Goal: Task Accomplishment & Management: Manage account settings

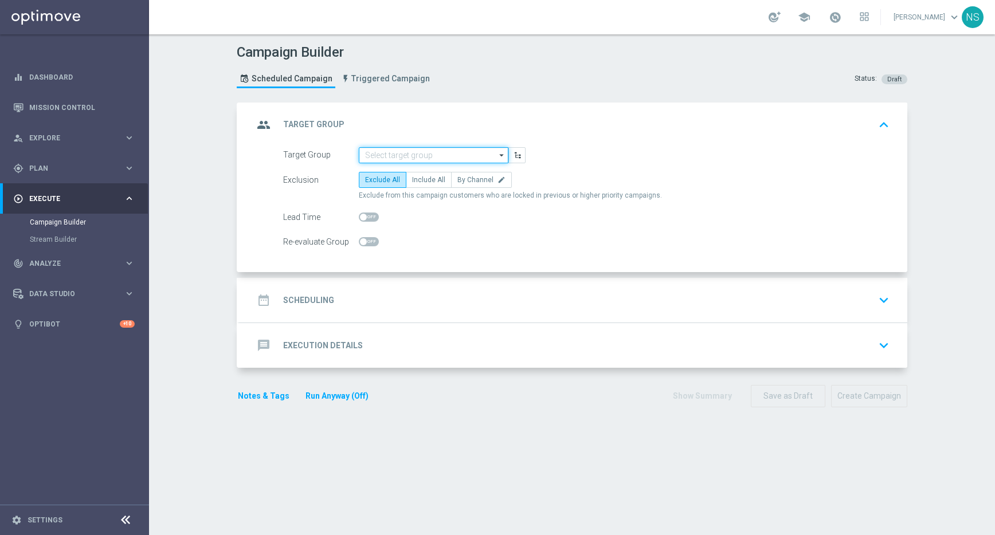
click at [392, 151] on input at bounding box center [434, 155] width 150 height 16
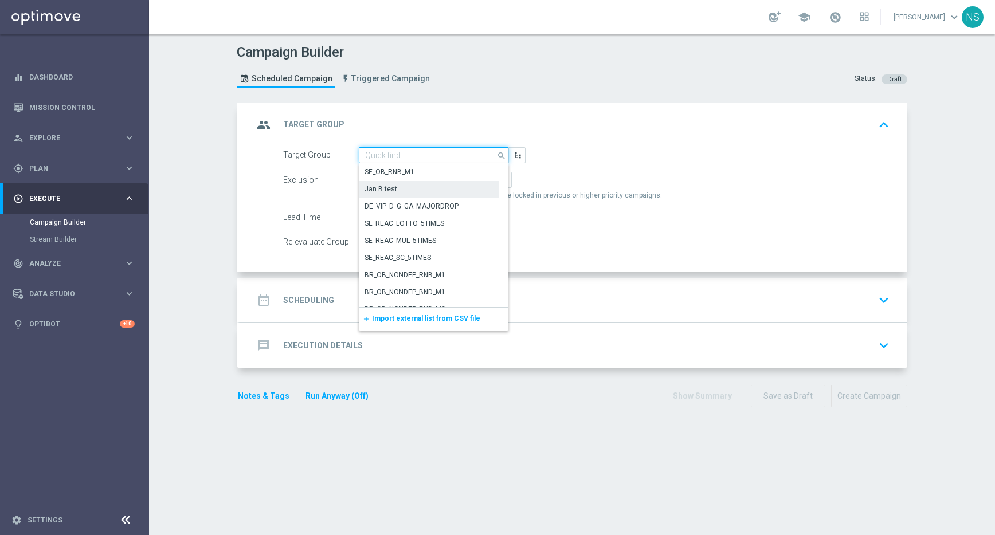
paste input "de_TGT_VIP_EM_TAC_MIX__ALL"
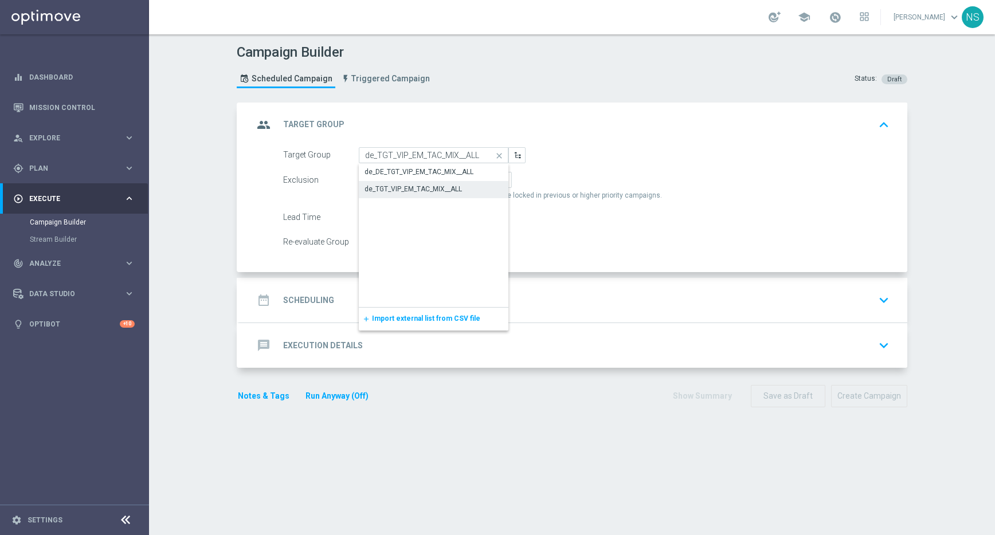
click at [430, 191] on div "de_TGT_VIP_EM_TAC_MIX__ALL" at bounding box center [413, 189] width 97 height 10
type input "de_TGT_VIP_EM_TAC_MIX__ALL"
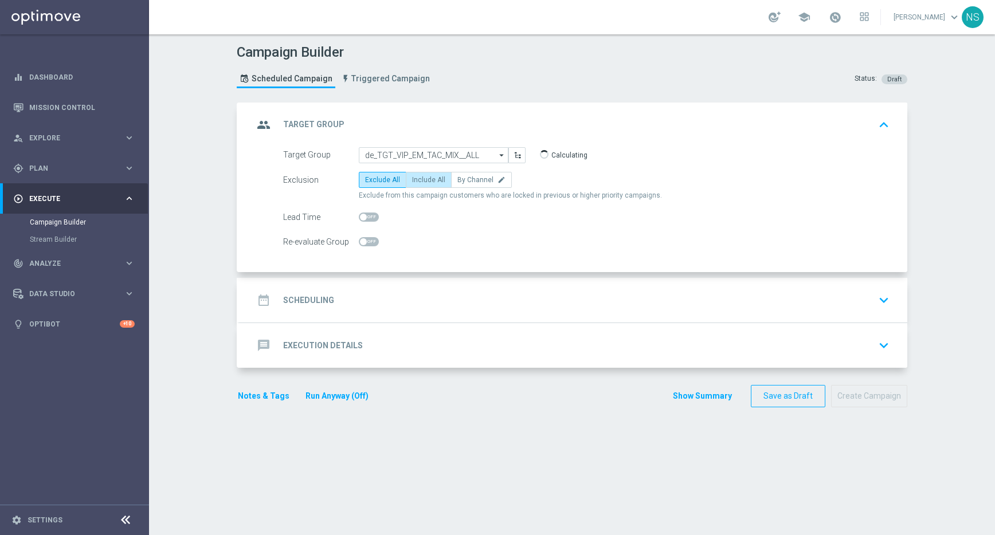
click at [420, 178] on span "Include All" at bounding box center [428, 180] width 33 height 8
click at [420, 178] on input "Include All" at bounding box center [415, 181] width 7 height 7
radio input "true"
click at [386, 305] on div "date_range Scheduling keyboard_arrow_down" at bounding box center [573, 300] width 640 height 22
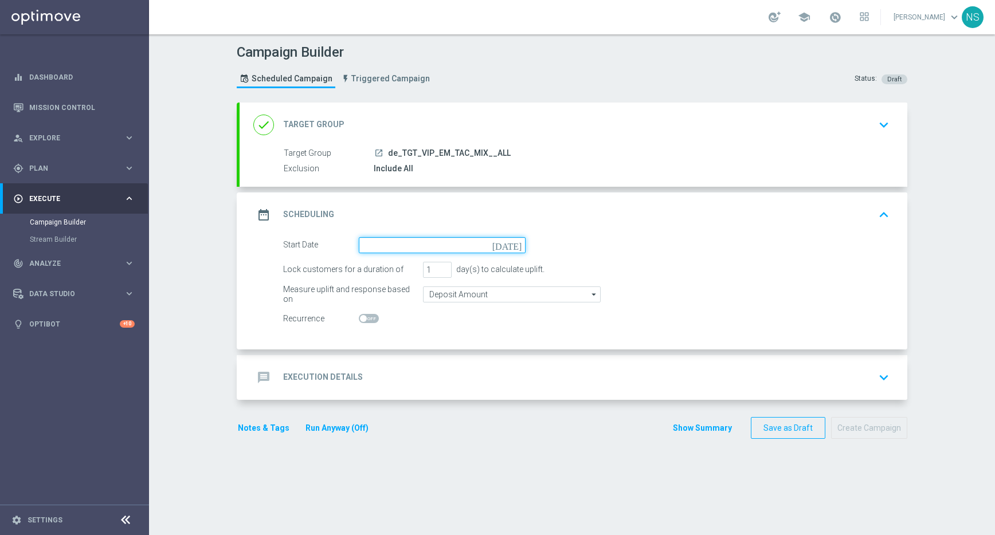
click at [379, 246] on input at bounding box center [442, 245] width 167 height 16
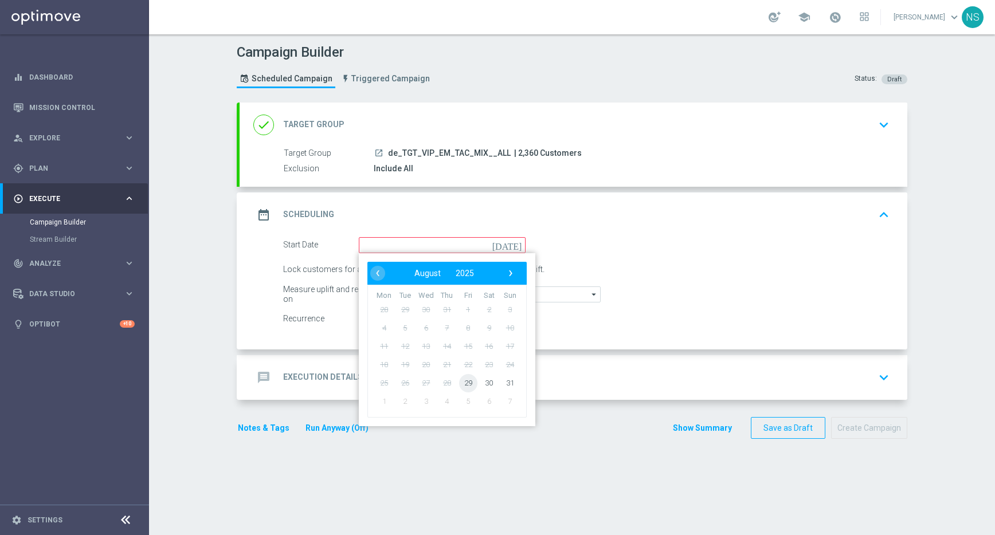
click at [463, 388] on span "29" at bounding box center [468, 383] width 18 height 18
type input "[DATE]"
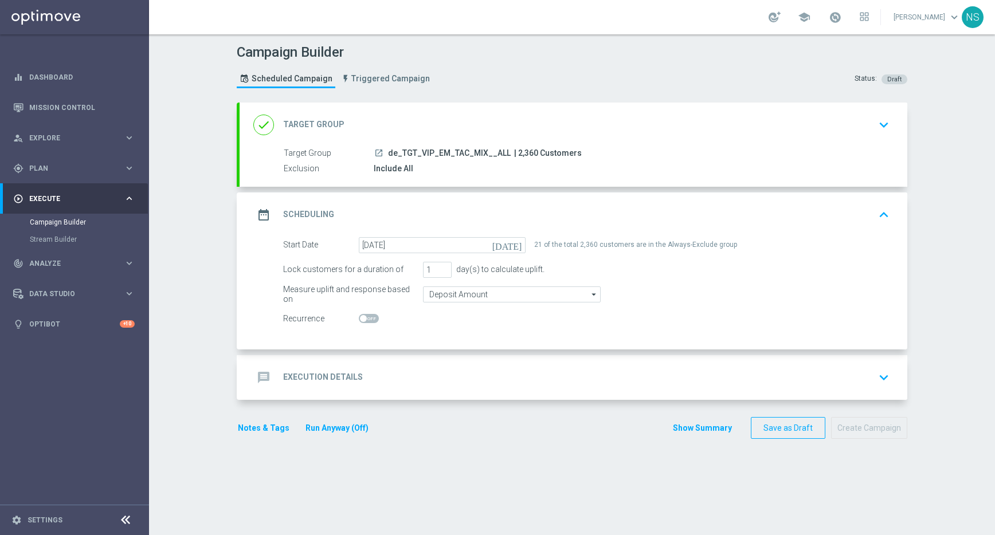
click at [362, 399] on div "message Execution Details keyboard_arrow_down" at bounding box center [574, 377] width 668 height 45
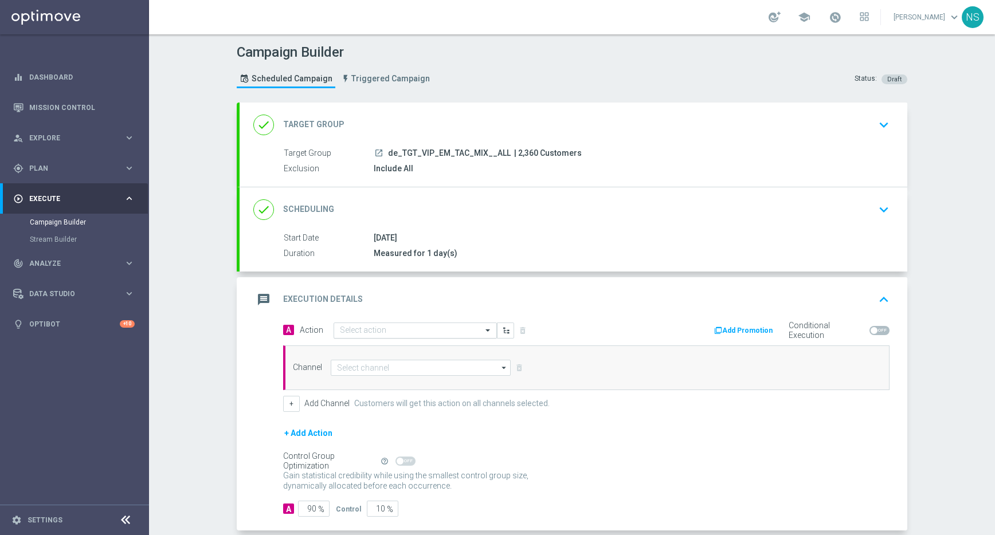
click at [355, 332] on input "text" at bounding box center [404, 331] width 128 height 10
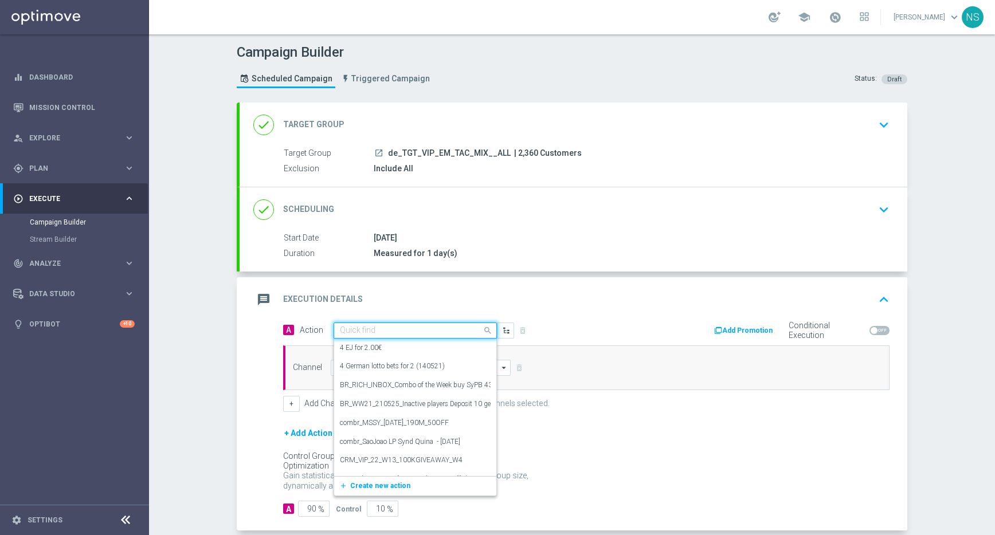
paste input "CRM_VIP_25_W35_VIP_EXCLUSIVE_LB"
type input "CRM_VIP_25_W35_VIP_EXCLUSIVE_LB"
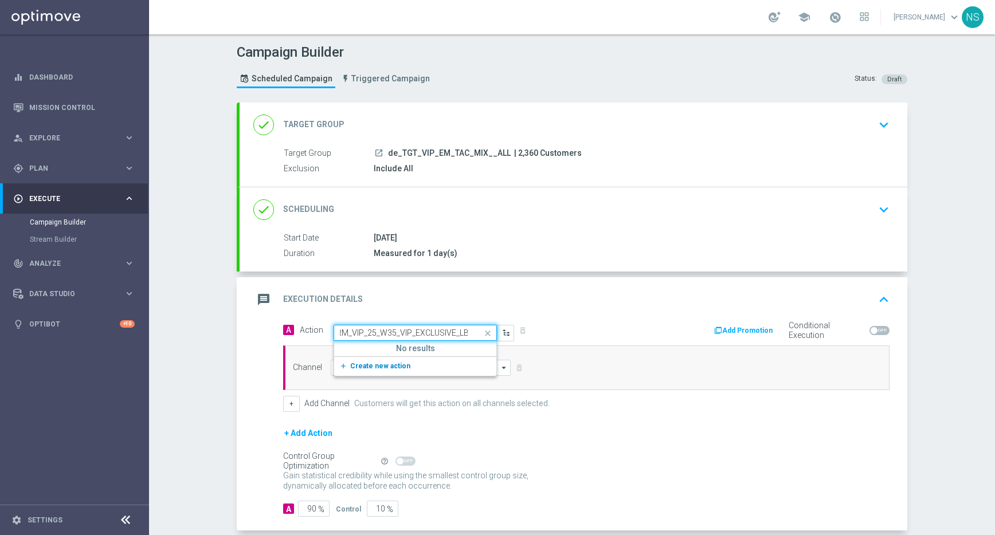
click at [369, 365] on span "Create new action" at bounding box center [380, 366] width 60 height 8
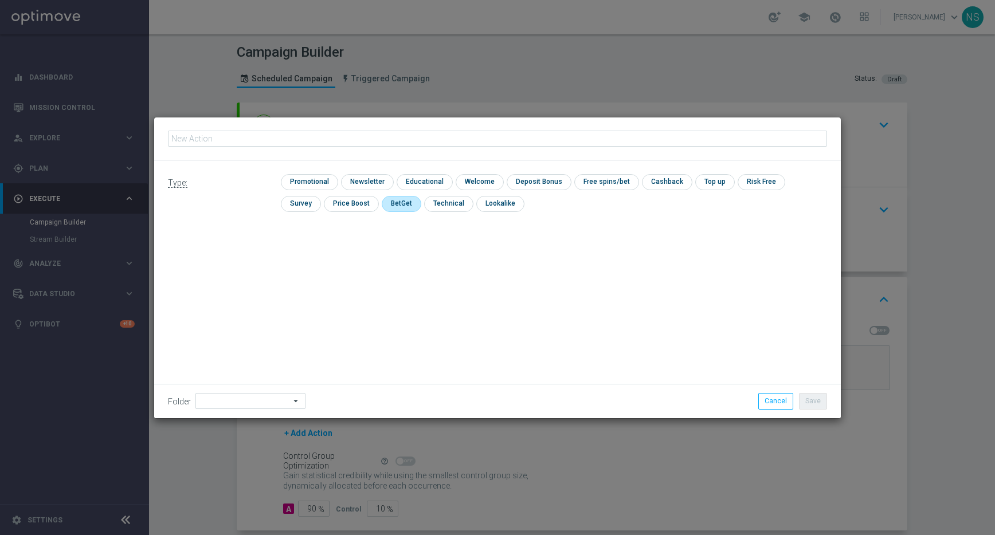
type input "CRM_VIP_25_W35_VIP_EXCLUSIVE_LB"
click at [314, 185] on input "checkbox" at bounding box center [308, 181] width 54 height 15
checkbox input "true"
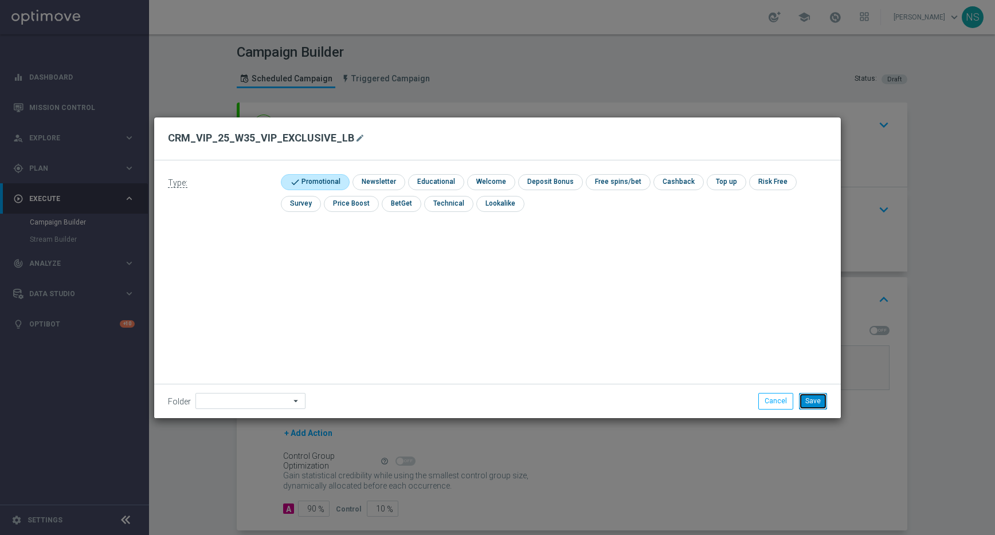
click at [819, 403] on button "Save" at bounding box center [813, 401] width 28 height 16
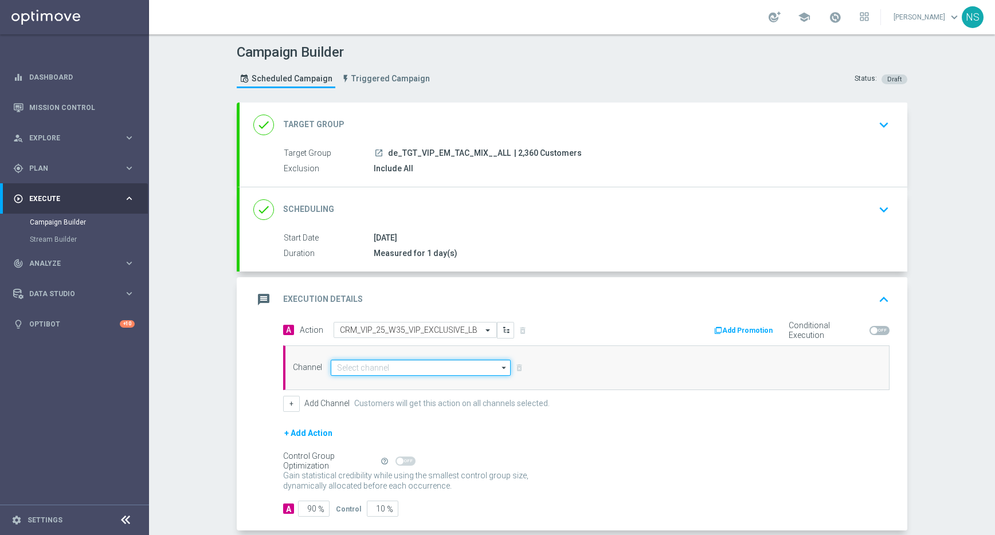
click at [451, 371] on input at bounding box center [421, 368] width 180 height 16
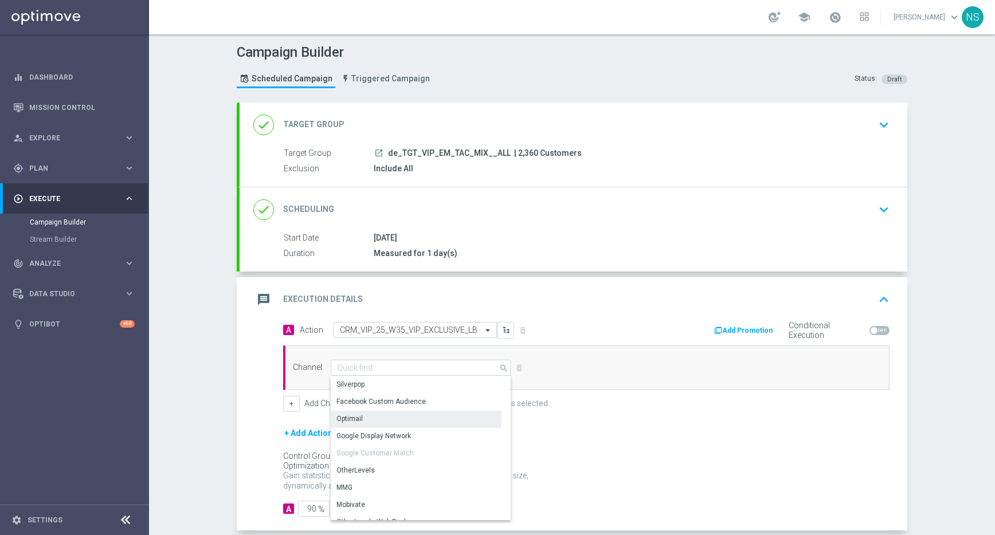
click at [441, 421] on div "Optimail" at bounding box center [416, 419] width 171 height 16
type input "Optimail"
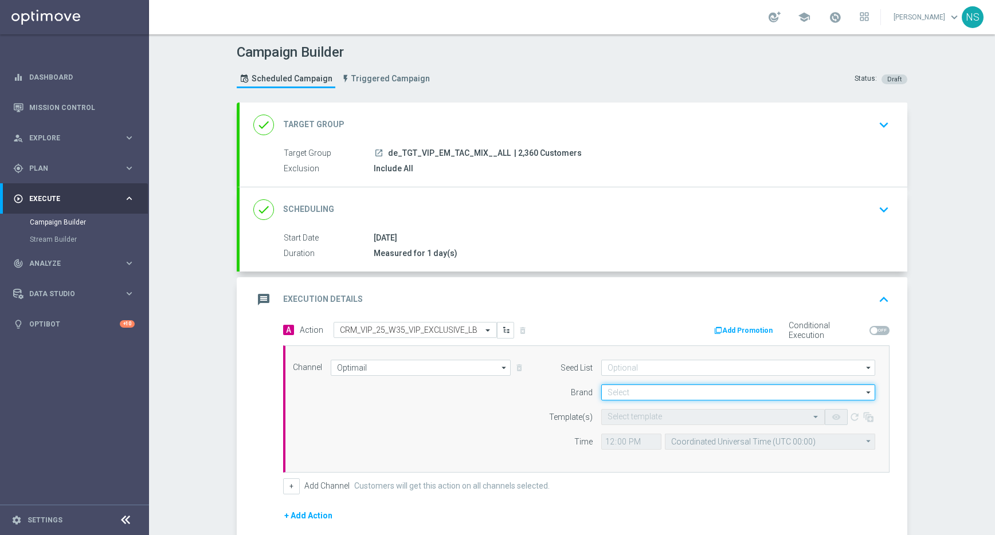
click at [617, 391] on input at bounding box center [738, 393] width 274 height 16
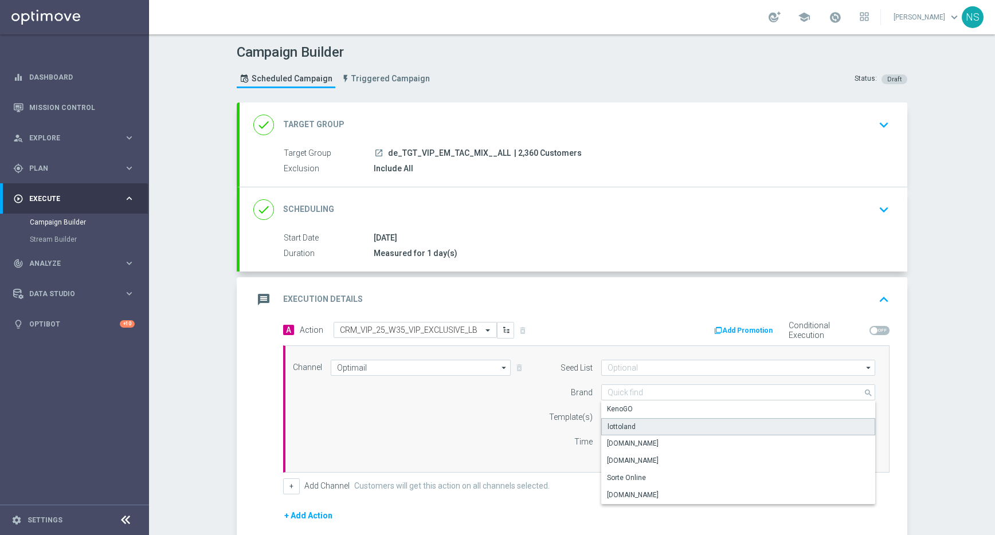
click at [626, 422] on div "lottoland" at bounding box center [622, 427] width 28 height 10
type input "lottoland"
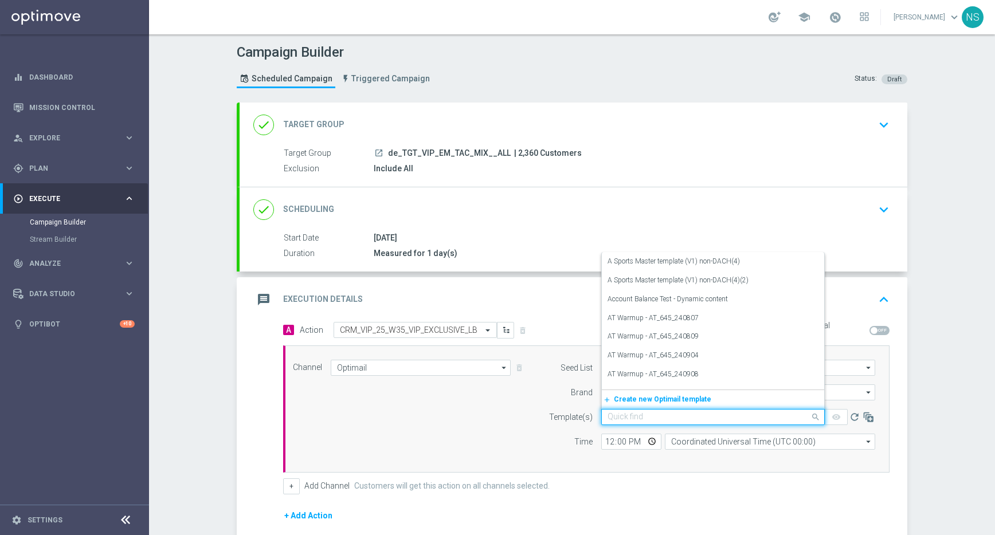
click at [620, 414] on input "text" at bounding box center [702, 418] width 188 height 10
paste input "de_EMT_VIP_EM_TAC_MIX__25_CRM_VIP_25_W35_VIP_EXCLUSIVE_LB_HARVEST"
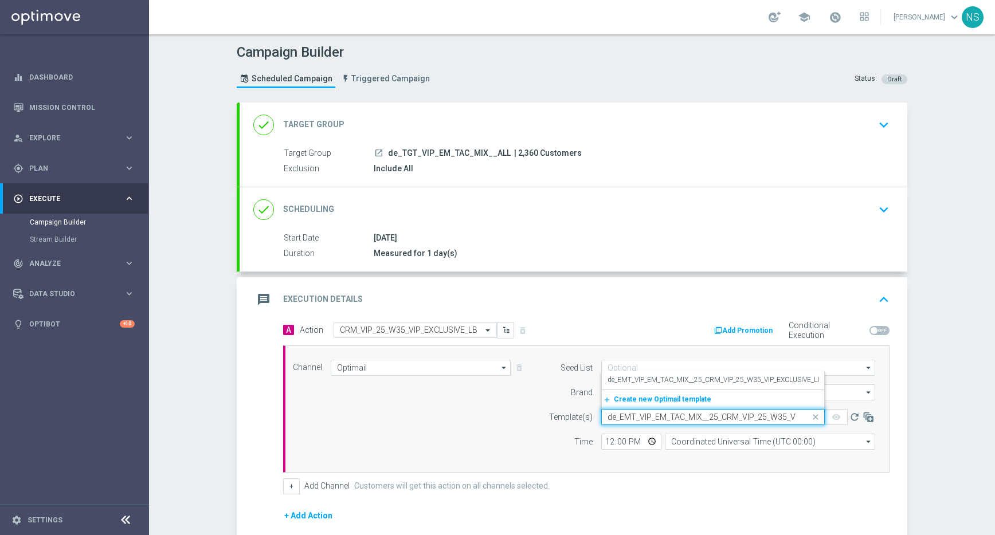
scroll to position [0, 100]
click at [618, 388] on div "de_EMT_VIP_EM_TAC_MIX__25_CRM_VIP_25_W35_VIP_EXCLUSIVE_LB_HARVEST" at bounding box center [713, 380] width 211 height 19
type input "de_EMT_VIP_EM_TAC_MIX__25_CRM_VIP_25_W35_VIP_EXCLUSIVE_LB_HARVEST"
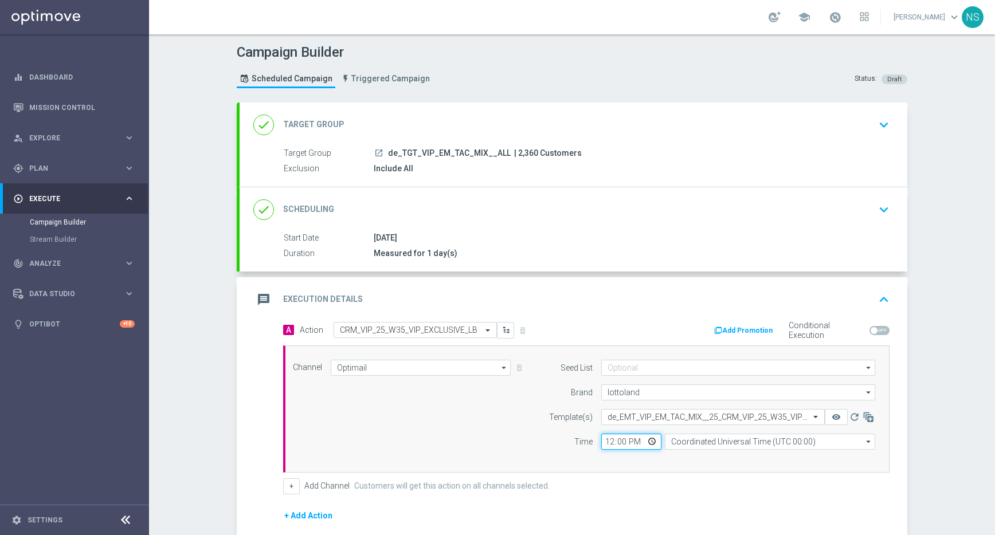
click at [606, 443] on input "12:00" at bounding box center [631, 442] width 60 height 16
type input "13:00"
click at [726, 334] on button "Add Promotion" at bounding box center [745, 330] width 64 height 13
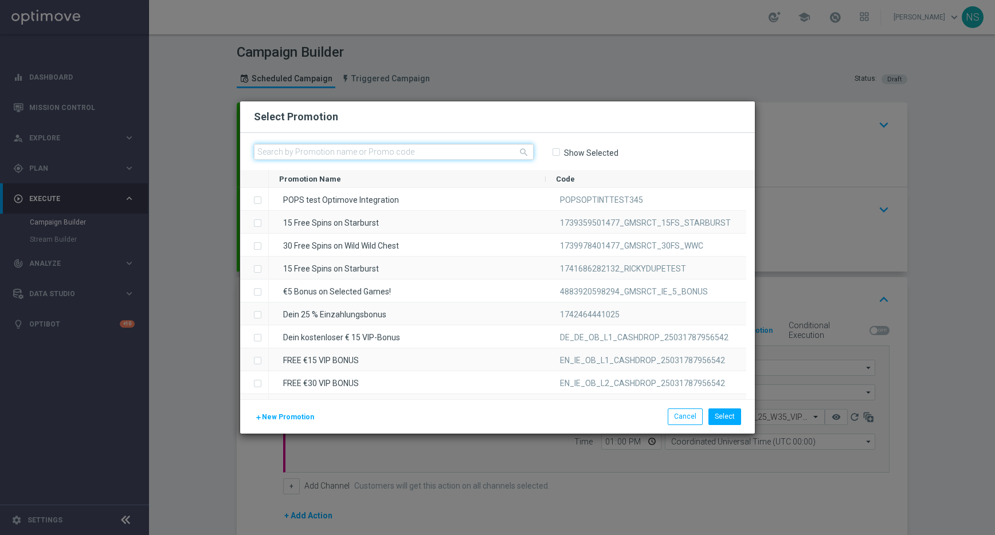
click at [413, 153] on input "text" at bounding box center [394, 152] width 280 height 16
paste input "W35_25_DEINT_H_BIGFISNET_20237936"
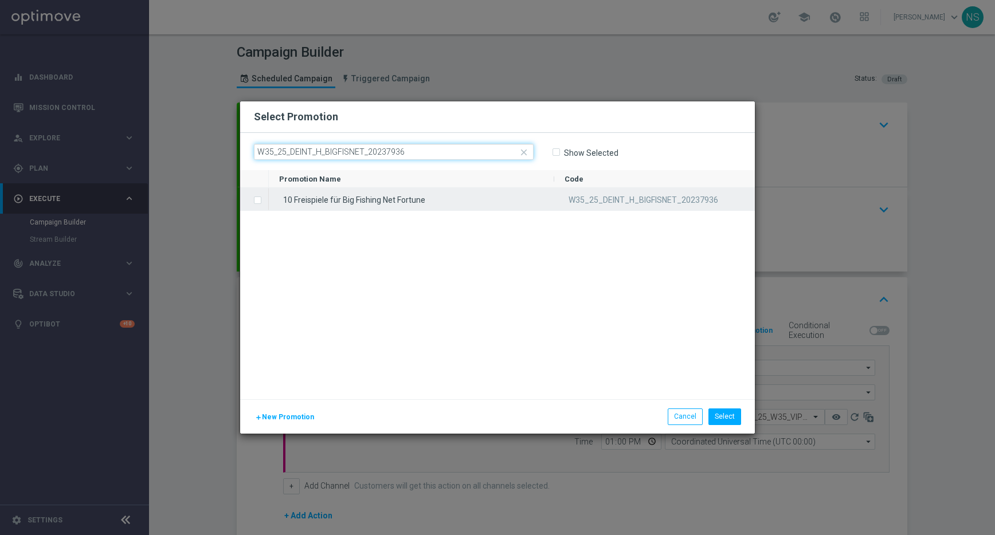
type input "W35_25_DEINT_H_BIGFISNET_20237936"
click at [359, 198] on div "10 Freispiele für Big Fishing Net Fortune" at bounding box center [411, 199] width 285 height 22
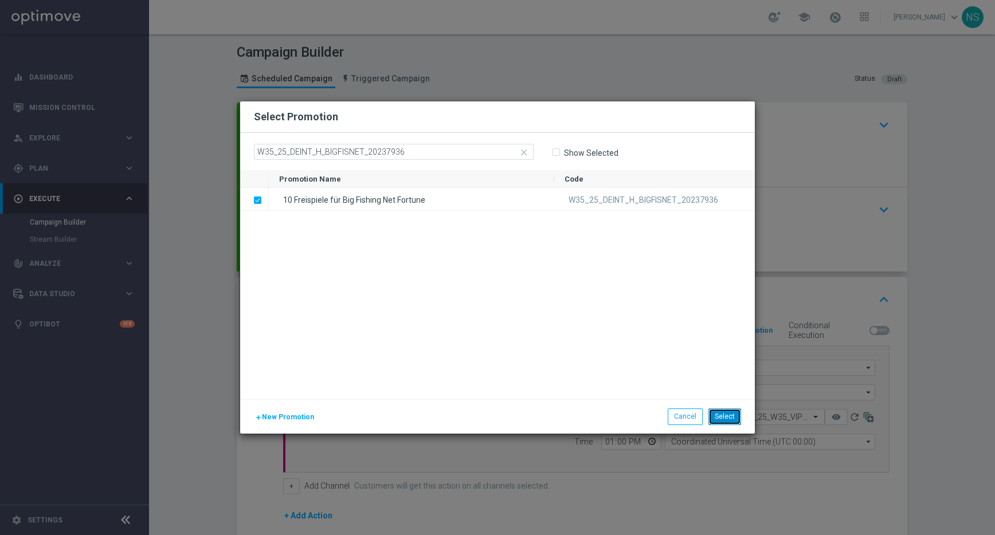
click at [724, 417] on button "Select" at bounding box center [724, 417] width 33 height 16
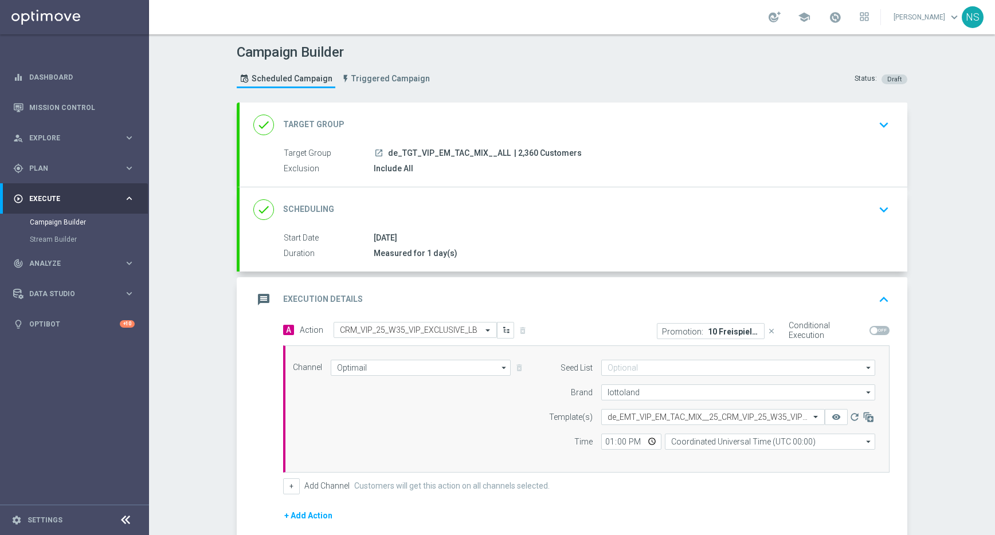
click at [874, 328] on span at bounding box center [880, 330] width 20 height 9
click at [874, 328] on input "checkbox" at bounding box center [880, 330] width 20 height 9
checkbox input "true"
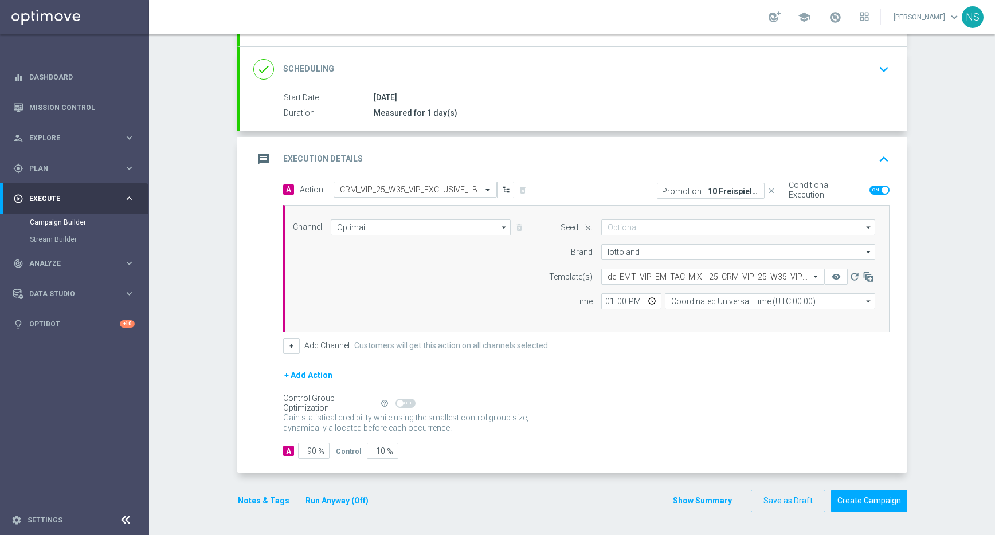
scroll to position [140, 0]
drag, startPoint x: 363, startPoint y: 448, endPoint x: 504, endPoint y: 481, distance: 145.3
click at [504, 481] on form "done Target Group keyboard_arrow_down Target Group launch de_TGT_VIP_EM_TAC_MIX…" at bounding box center [572, 238] width 671 height 550
type input "0"
type input "100"
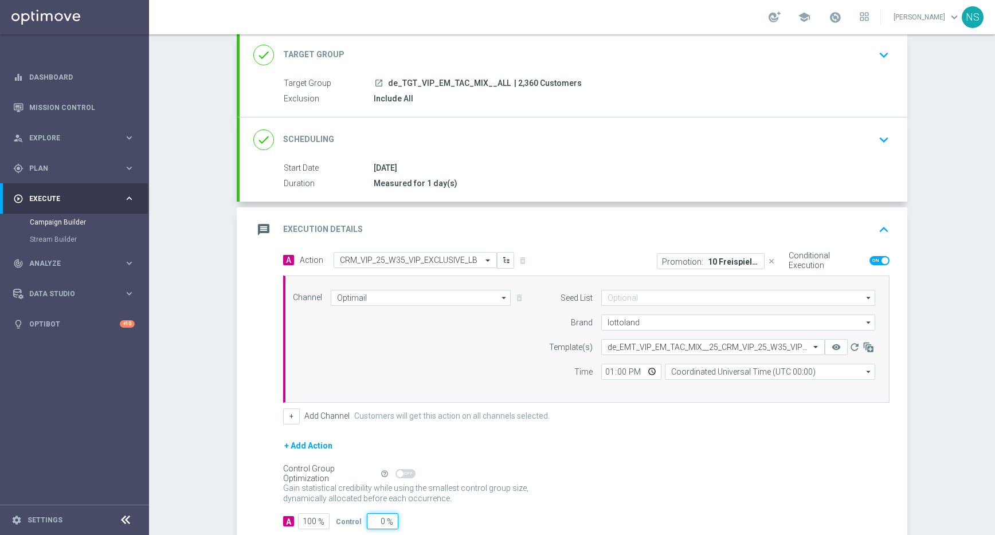
scroll to position [0, 0]
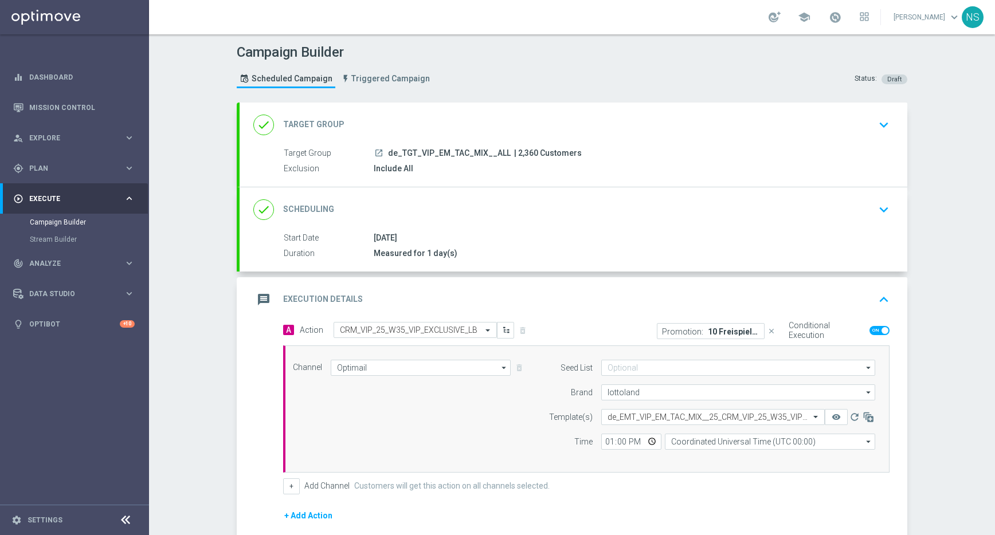
type input "0"
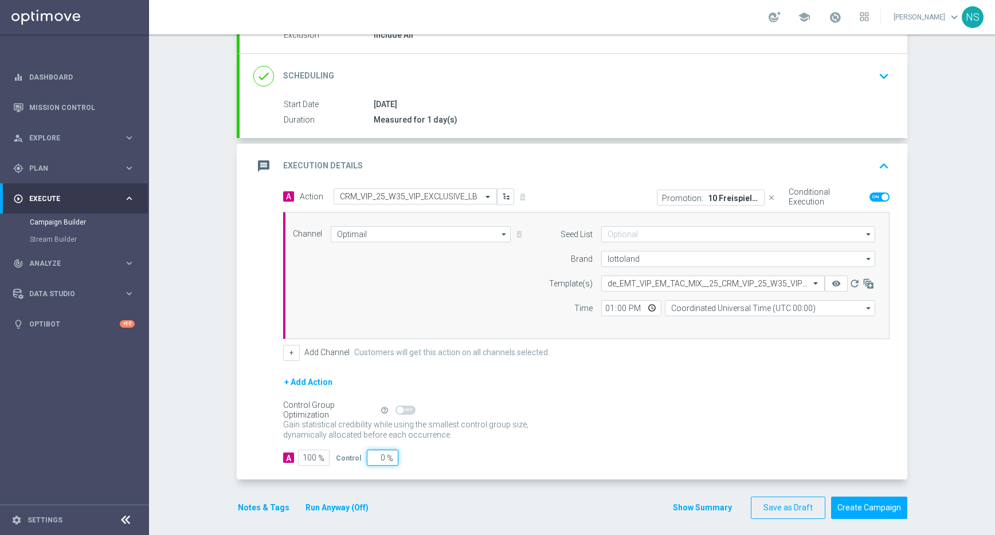
scroll to position [140, 0]
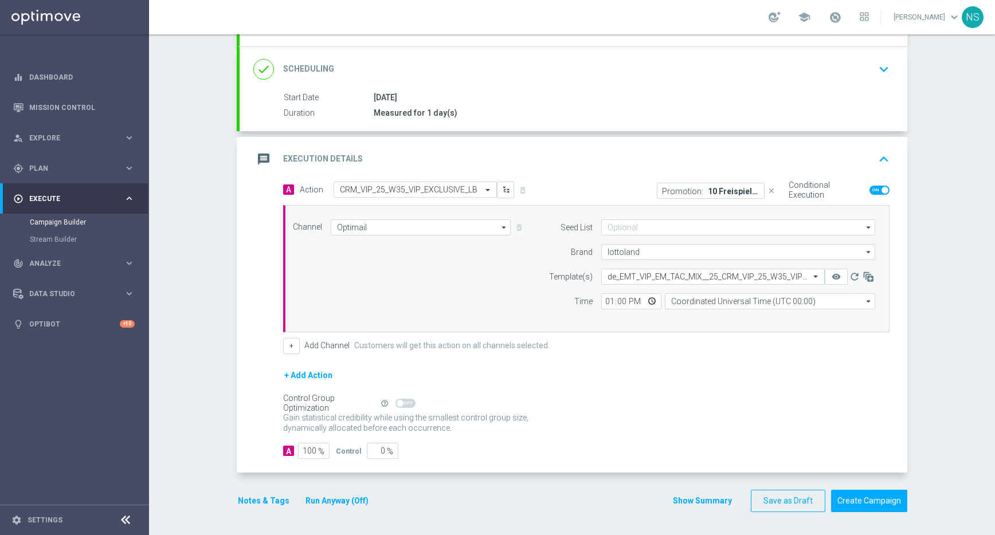
click at [276, 502] on button "Notes & Tags" at bounding box center [264, 501] width 54 height 14
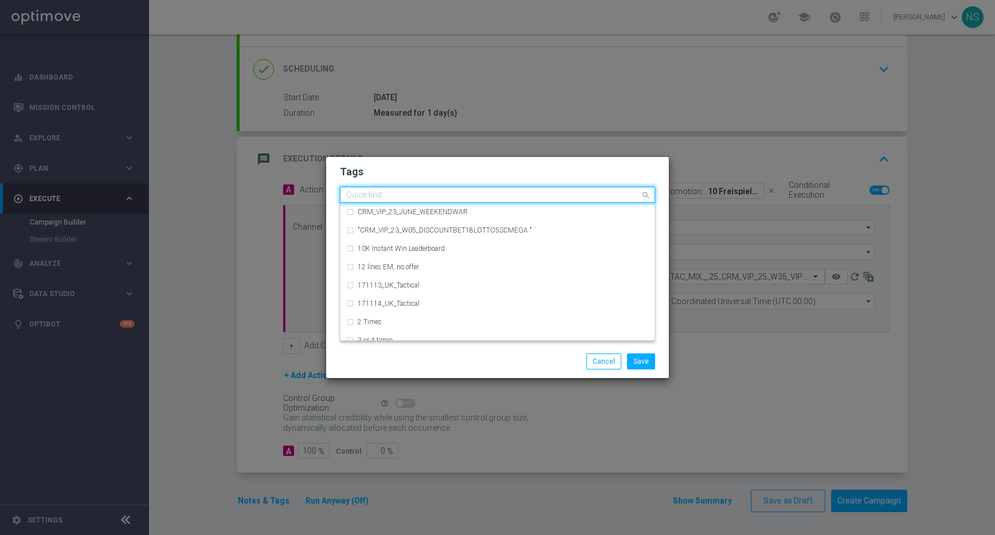
click at [429, 201] on div at bounding box center [492, 196] width 296 height 11
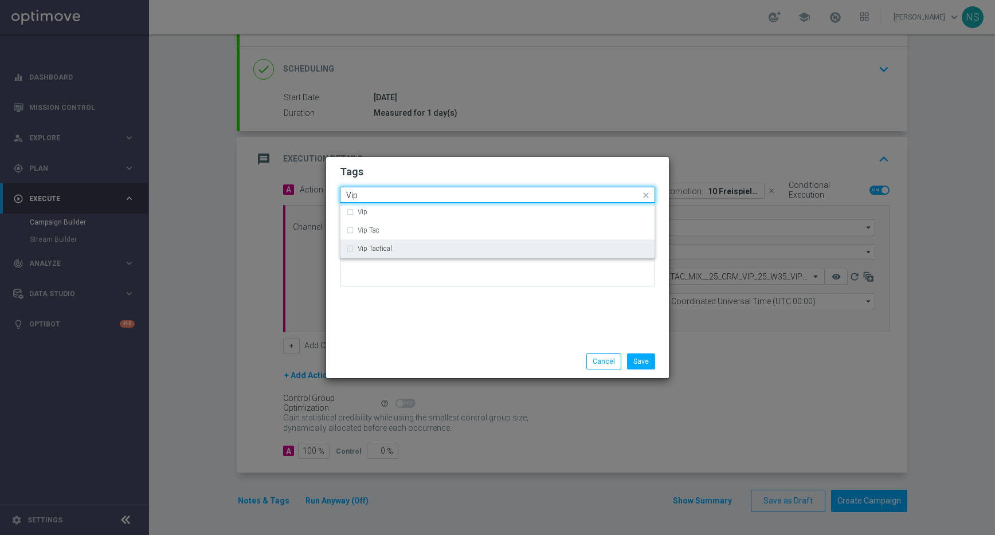
click at [394, 245] on div "Vip Tactical" at bounding box center [503, 248] width 291 height 7
type input "Vip"
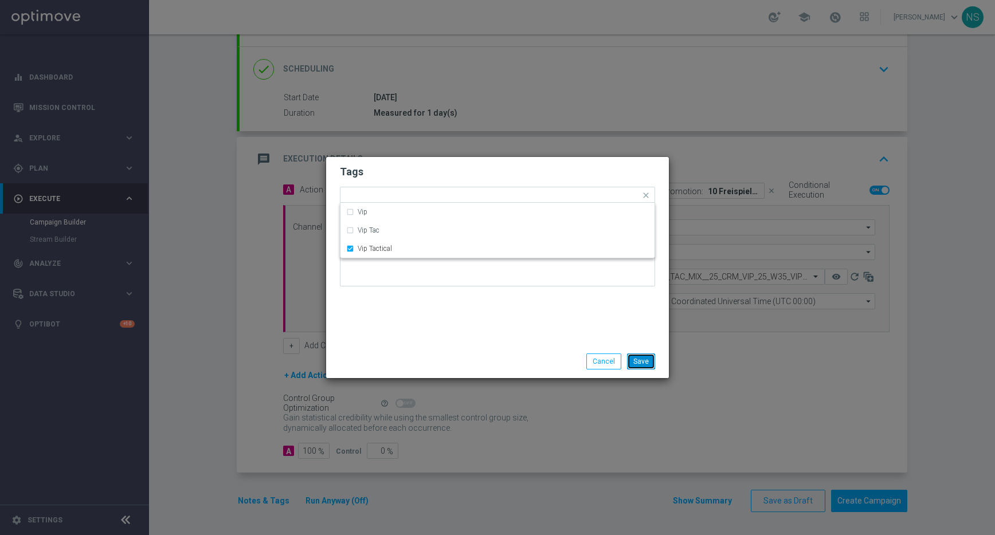
click at [638, 359] on button "Save" at bounding box center [641, 362] width 28 height 16
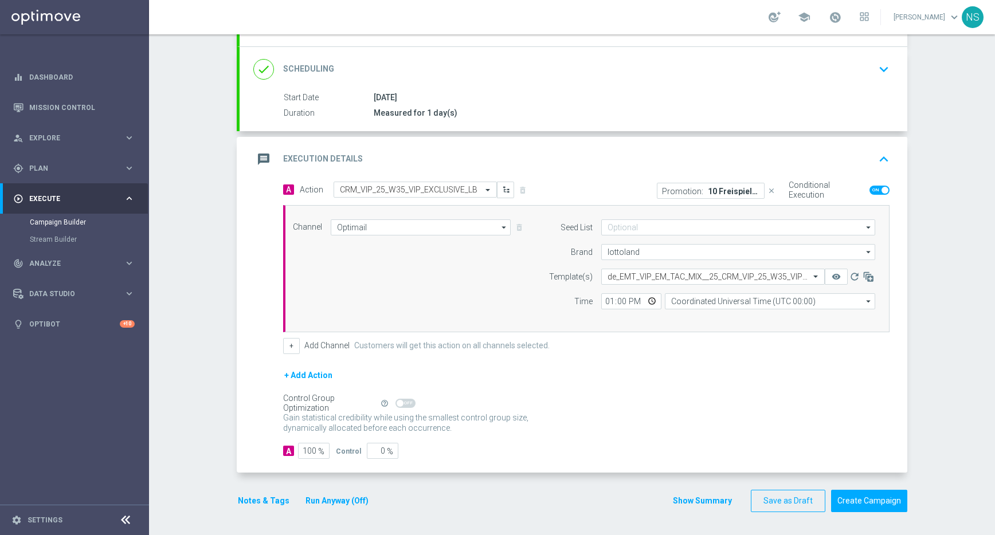
scroll to position [0, 0]
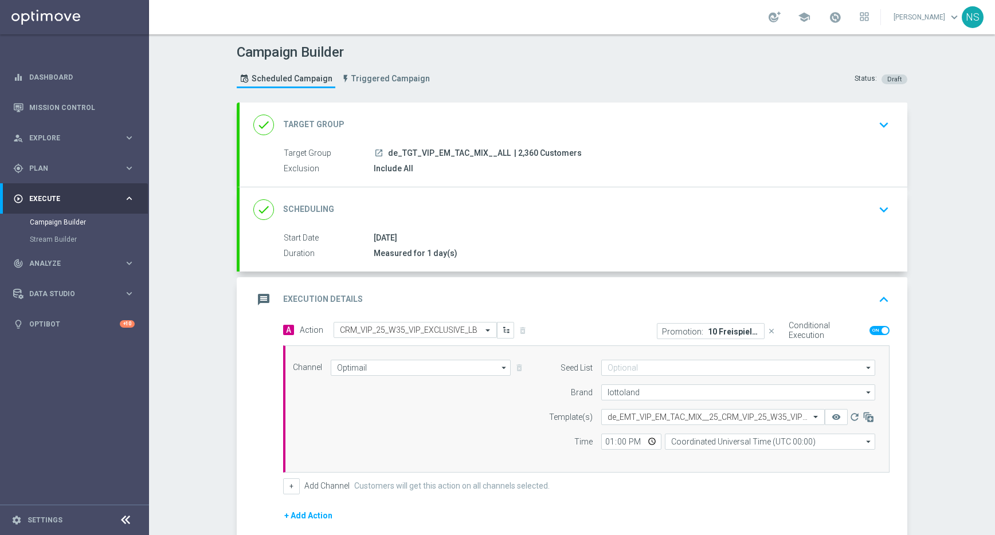
click at [568, 134] on div "done Target Group keyboard_arrow_down" at bounding box center [573, 125] width 640 height 22
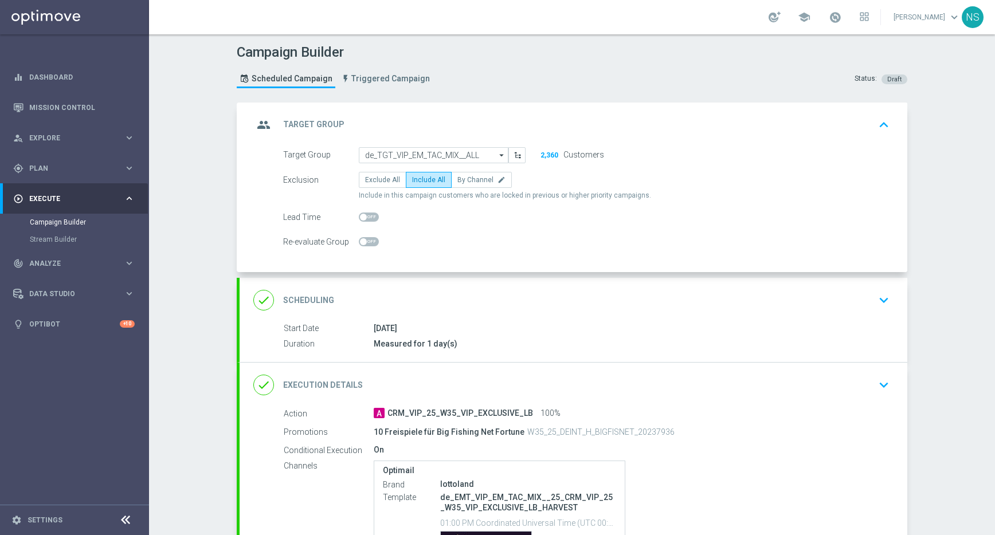
click at [560, 284] on div "done Scheduling keyboard_arrow_down" at bounding box center [574, 300] width 668 height 45
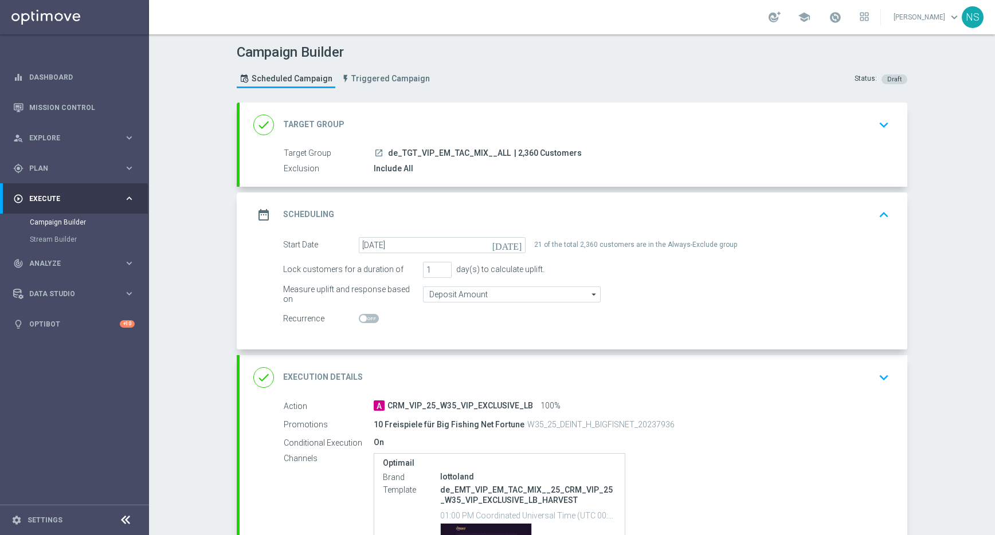
click at [559, 368] on div "done Execution Details keyboard_arrow_down" at bounding box center [573, 378] width 640 height 22
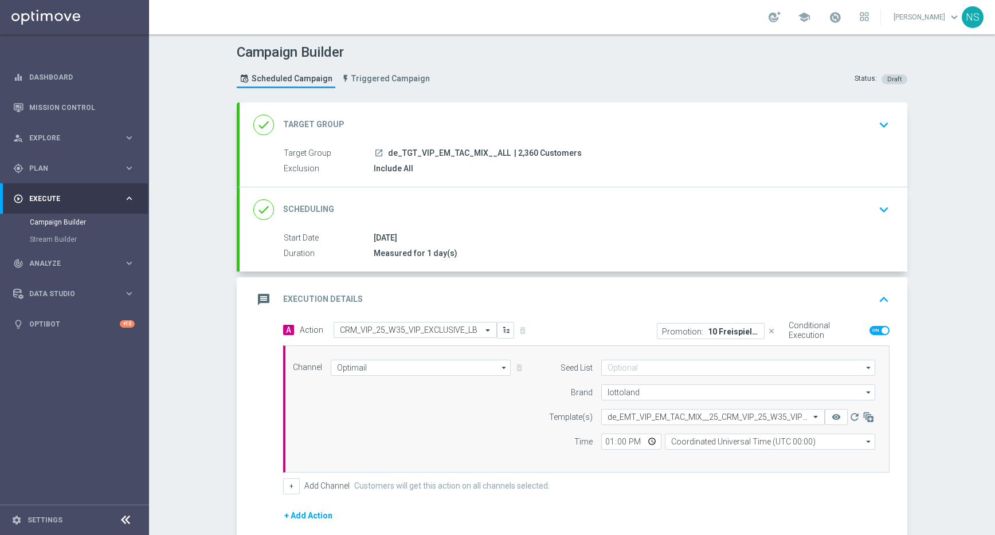
scroll to position [140, 0]
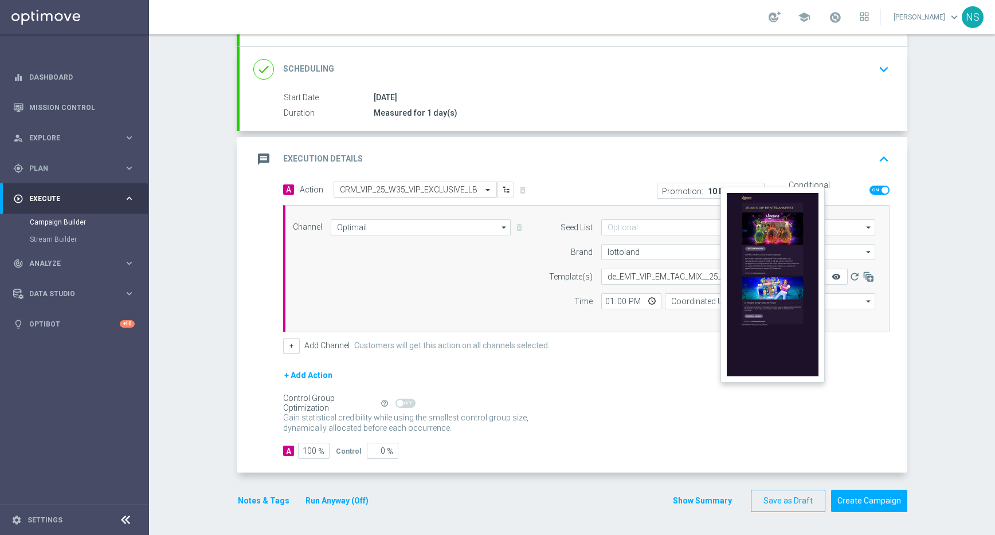
click at [832, 275] on icon "remove_red_eye" at bounding box center [836, 276] width 9 height 9
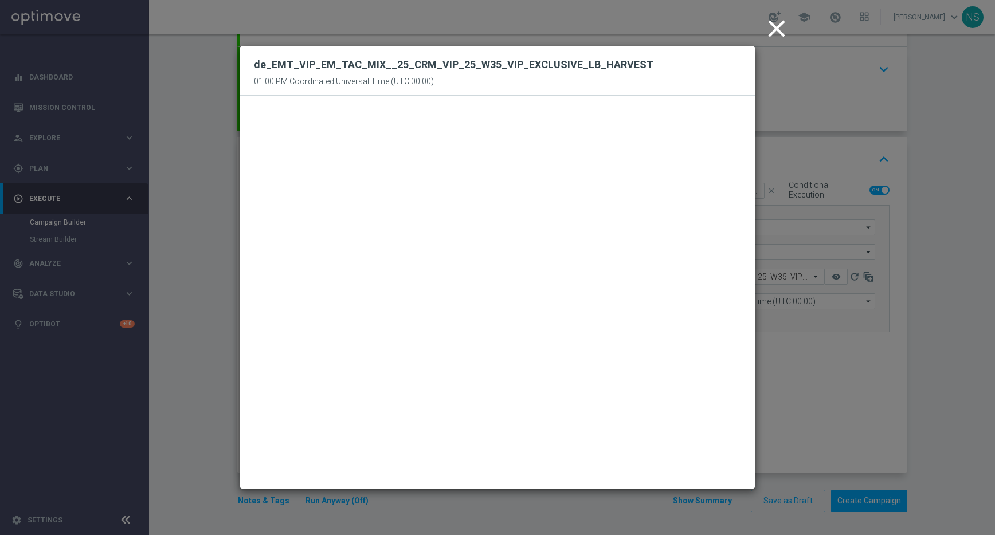
click at [773, 31] on icon "close" at bounding box center [776, 28] width 29 height 29
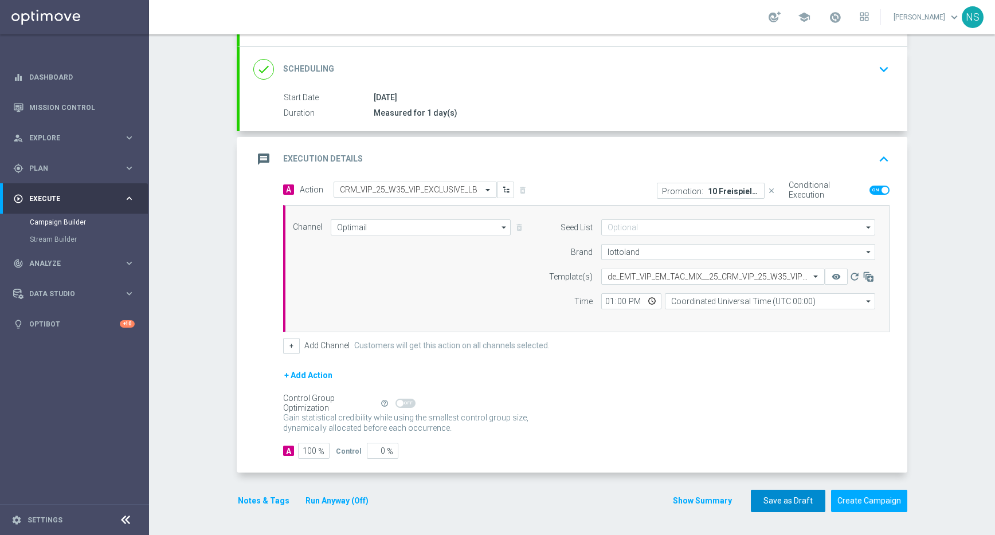
click at [765, 507] on button "Save as Draft" at bounding box center [788, 501] width 75 height 22
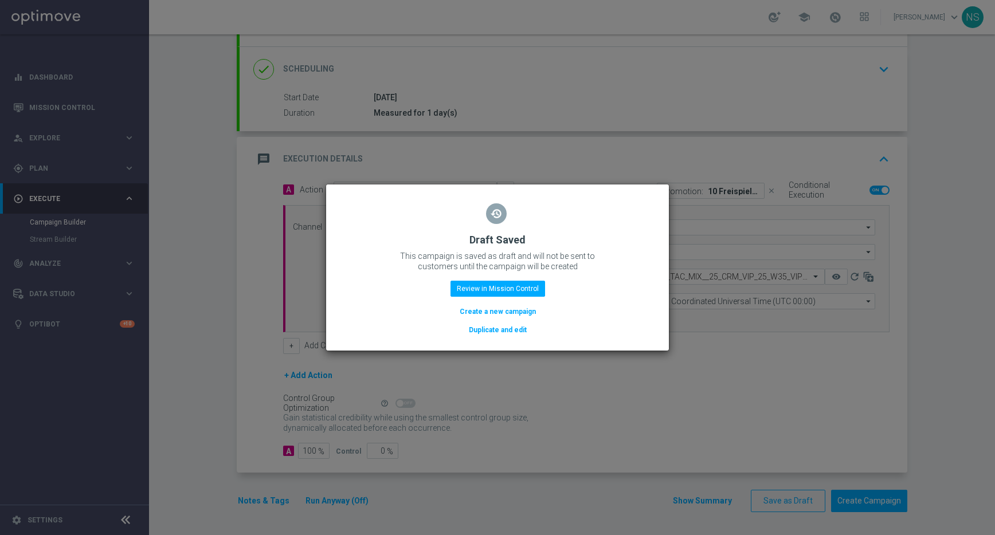
click at [523, 331] on button "Duplicate and edit" at bounding box center [498, 330] width 60 height 13
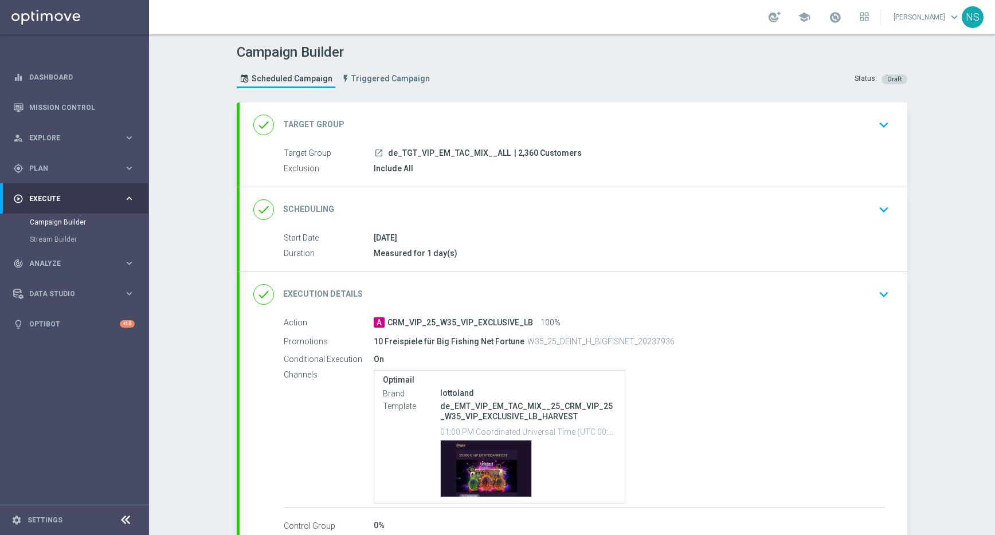
click at [413, 136] on div "done Target Group keyboard_arrow_down" at bounding box center [574, 125] width 668 height 45
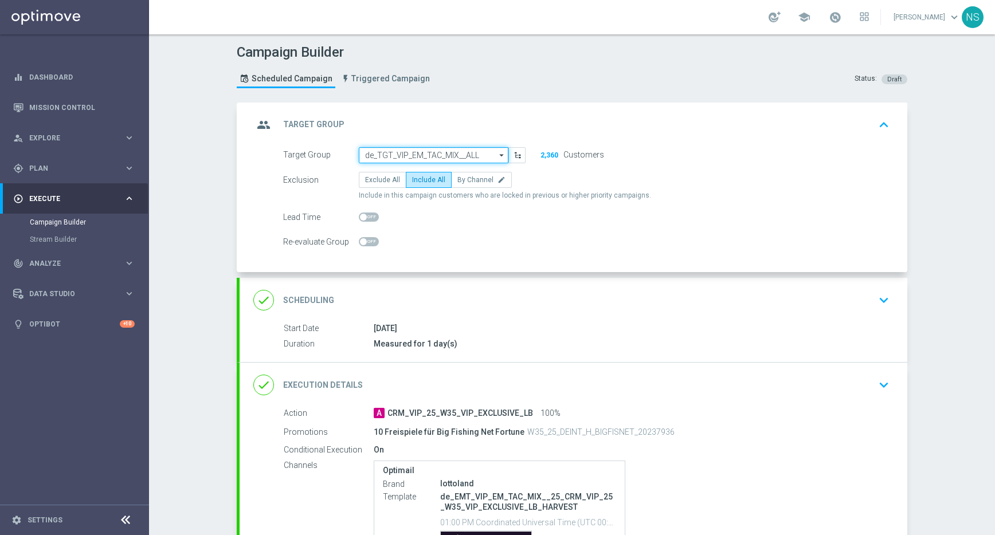
click at [420, 152] on input "de_TGT_VIP_EM_TAC_MIX__ALL" at bounding box center [434, 155] width 150 height 16
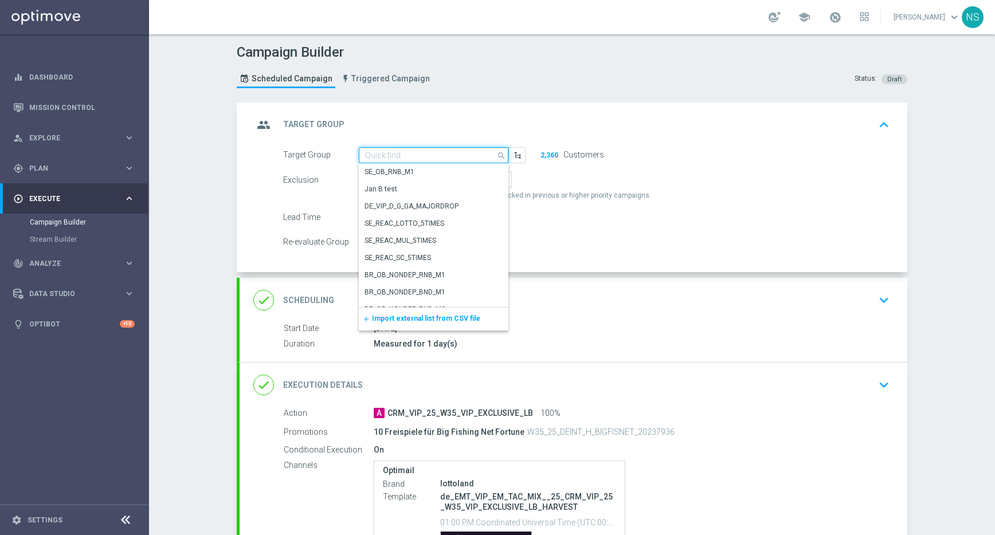
paste input "de_AT_TGT_VIP_EM_TAC_MIX__ALL"
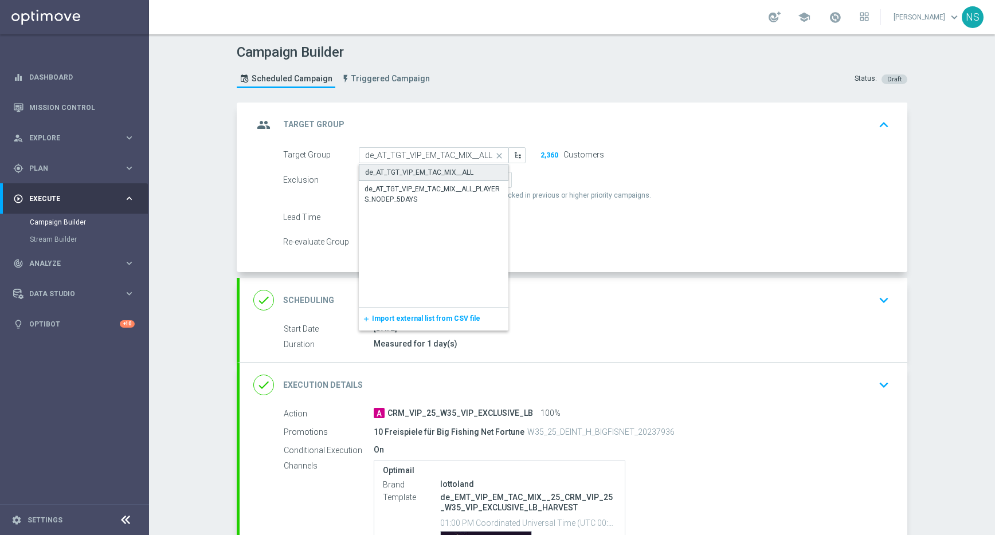
click at [421, 178] on div "de_AT_TGT_VIP_EM_TAC_MIX__ALL" at bounding box center [434, 172] width 150 height 17
type input "de_AT_TGT_VIP_EM_TAC_MIX__ALL"
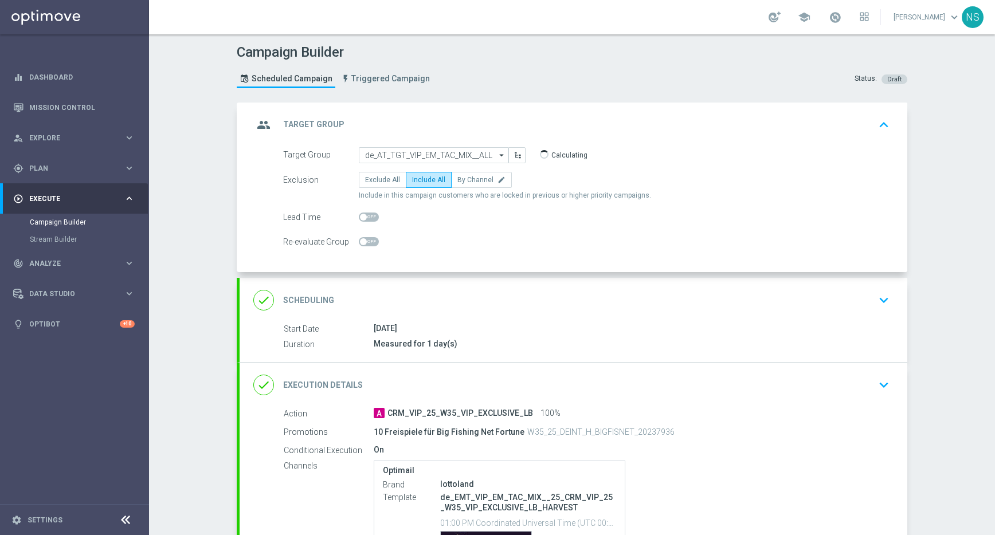
click at [416, 294] on div "done Scheduling keyboard_arrow_down" at bounding box center [573, 300] width 640 height 22
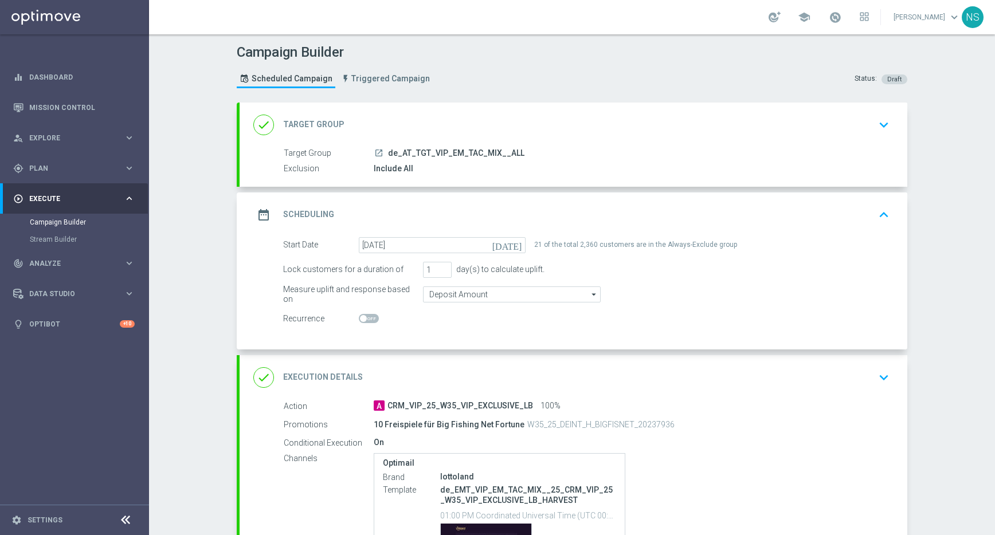
click at [428, 371] on div "done Execution Details keyboard_arrow_down" at bounding box center [573, 378] width 640 height 22
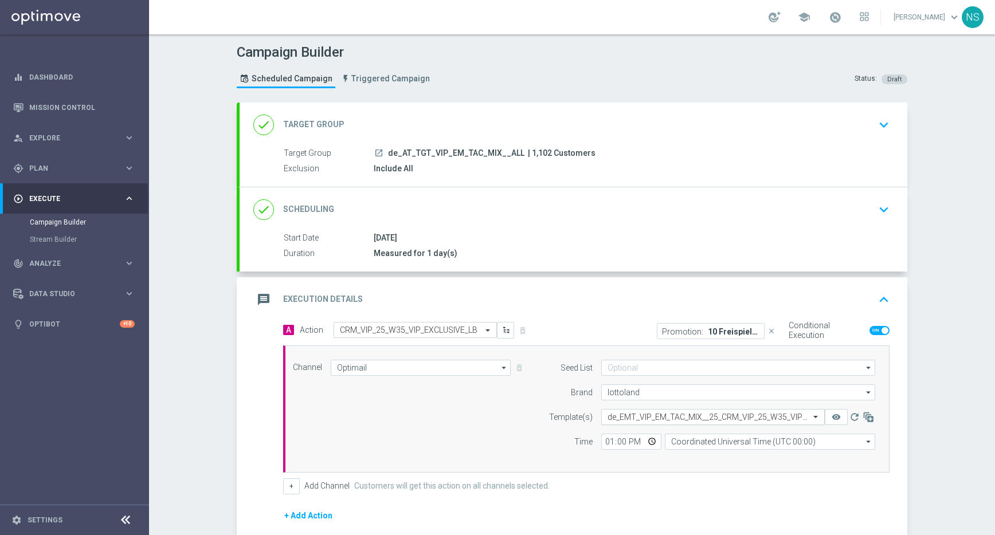
click at [625, 418] on input "text" at bounding box center [702, 418] width 188 height 10
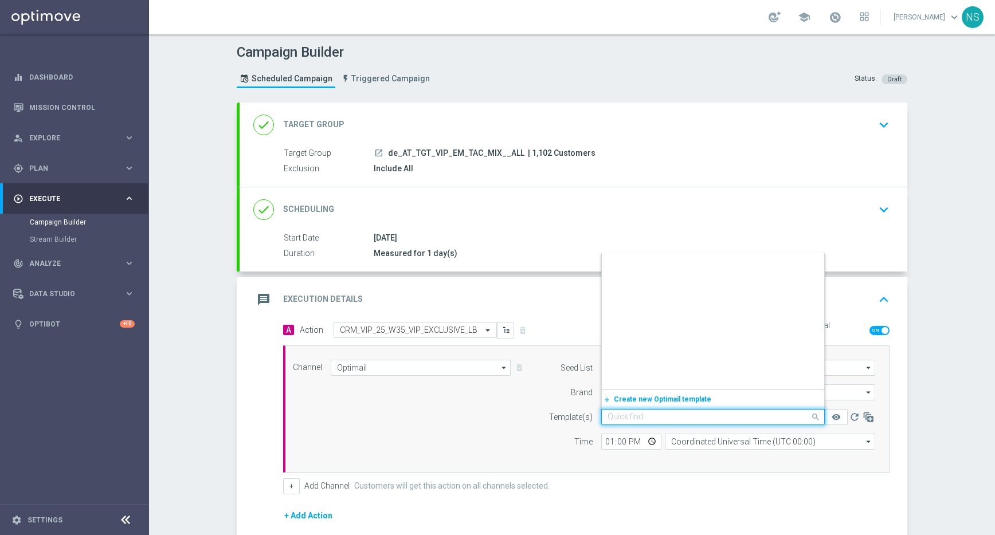
scroll to position [42938, 0]
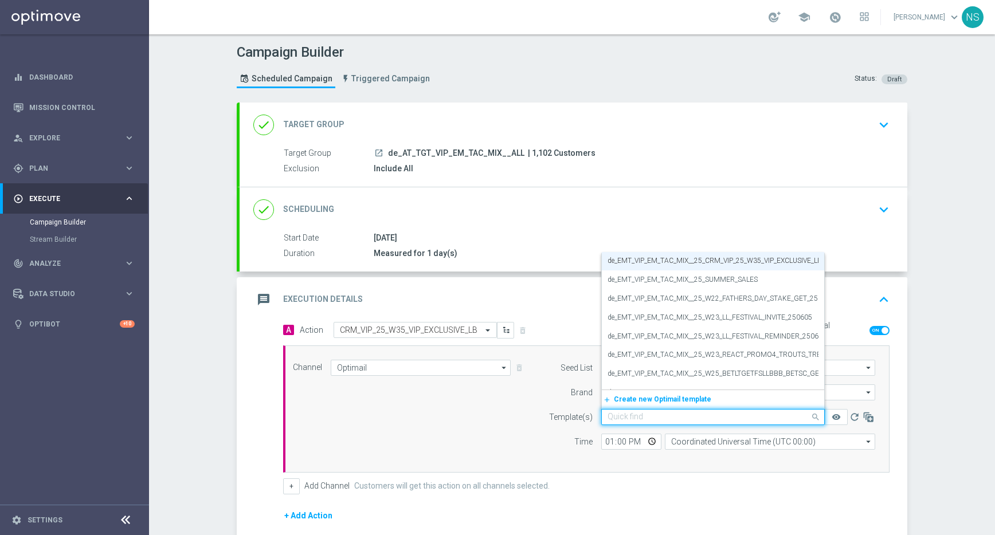
paste input "de_AT_EMT_VIP_EM_TAC_MIX__25_CRM_VIP_25_W35_VIP_EXCLUSIVE_LB_HARVEST"
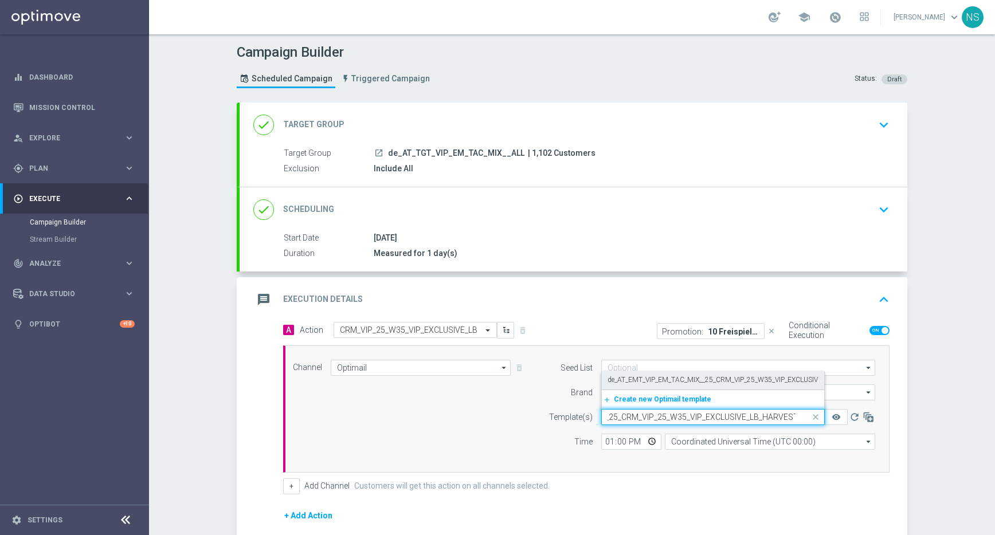
click at [620, 382] on label "de_AT_EMT_VIP_EM_TAC_MIX__25_CRM_VIP_25_W35_VIP_EXCLUSIVE_LB_HARVEST" at bounding box center [737, 380] width 259 height 10
type input "de_AT_EMT_VIP_EM_TAC_MIX__25_CRM_VIP_25_W35_VIP_EXCLUSIVE_LB_HARVEST"
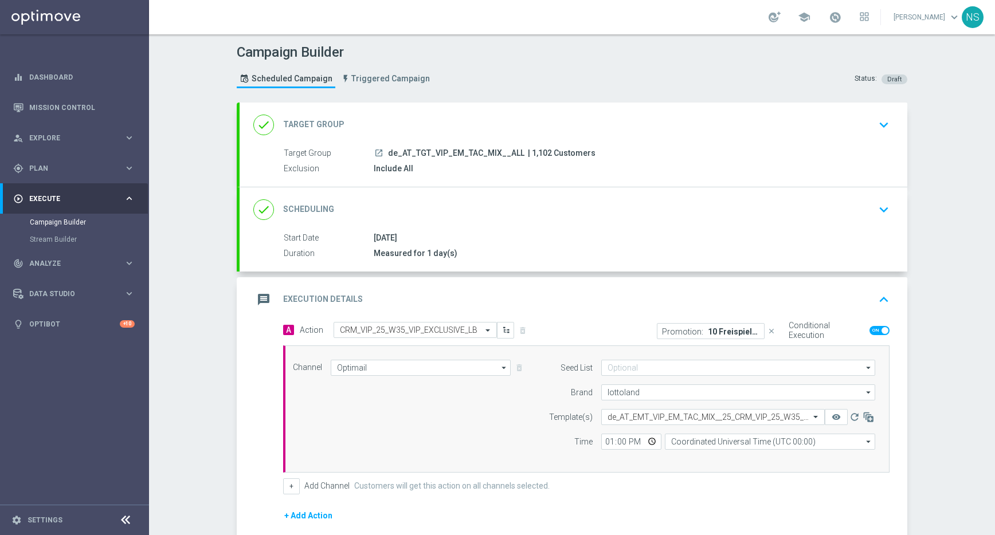
click at [770, 330] on icon "close" at bounding box center [772, 331] width 8 height 8
click at [754, 335] on button "Add Promotion" at bounding box center [745, 330] width 64 height 13
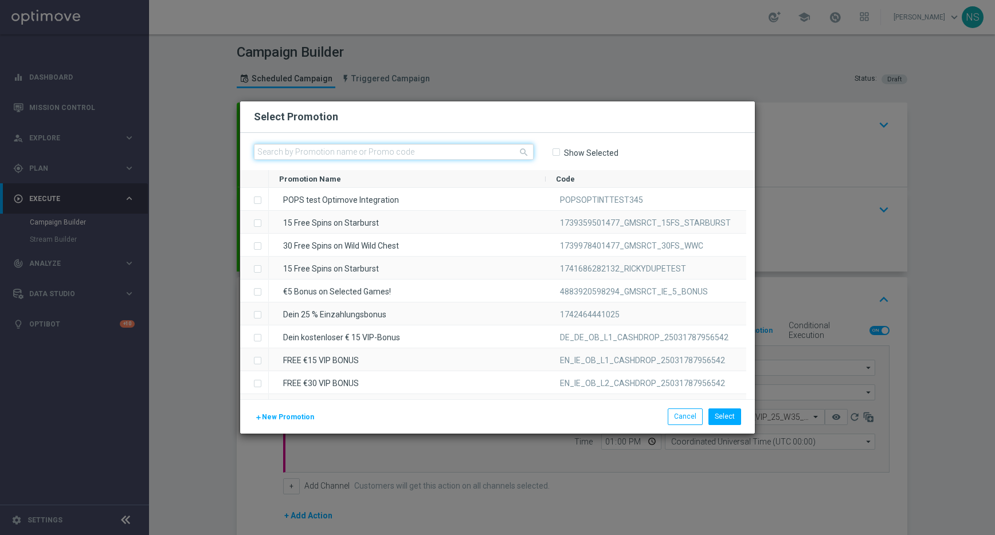
paste input "W35_25_AT_H_BIGFISNET_20236433"
click at [446, 152] on input "text" at bounding box center [394, 152] width 280 height 16
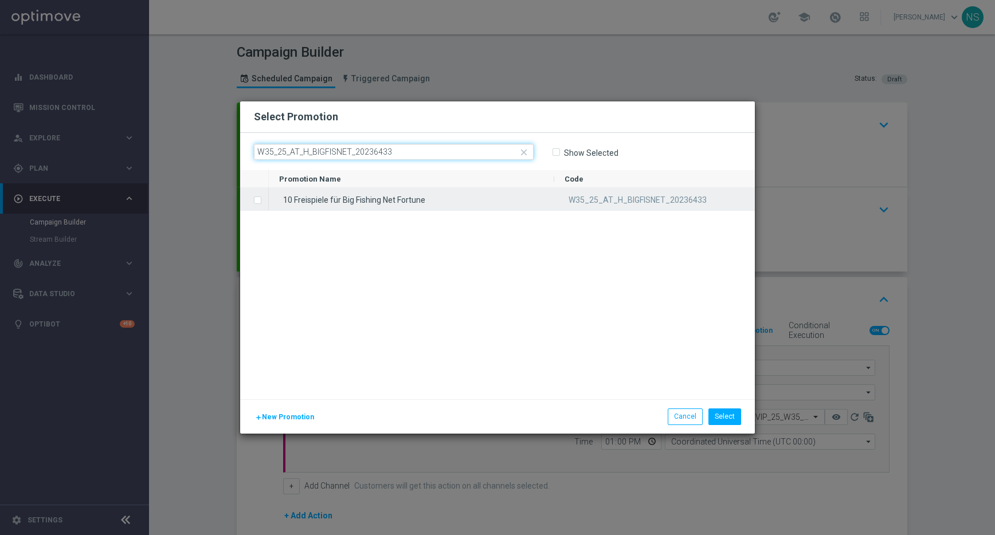
type input "W35_25_AT_H_BIGFISNET_20236433"
click at [263, 198] on span "Press SPACE to select this row." at bounding box center [258, 200] width 11 height 23
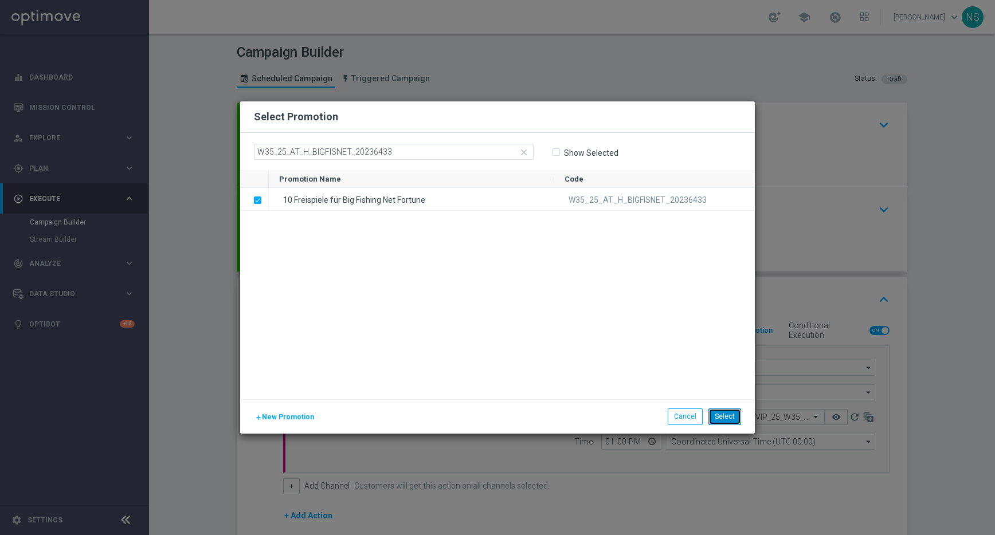
click at [727, 414] on button "Select" at bounding box center [724, 417] width 33 height 16
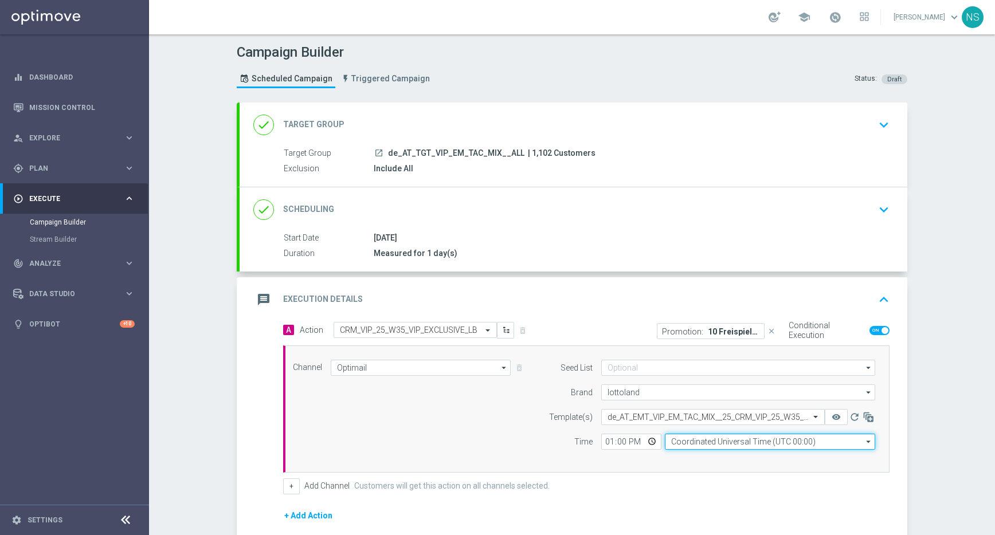
click at [756, 437] on input "Coordinated Universal Time (UTC 00:00)" at bounding box center [770, 442] width 210 height 16
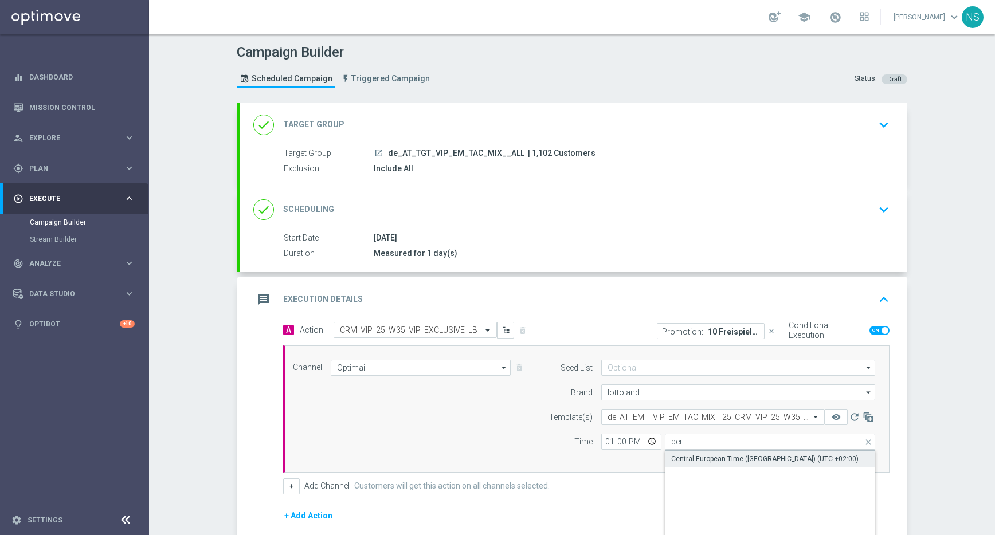
click at [701, 462] on div "Central European Time (Berlin) (UTC +02:00)" at bounding box center [764, 459] width 187 height 10
type input "Central European Time (Berlin) (UTC +02:00)"
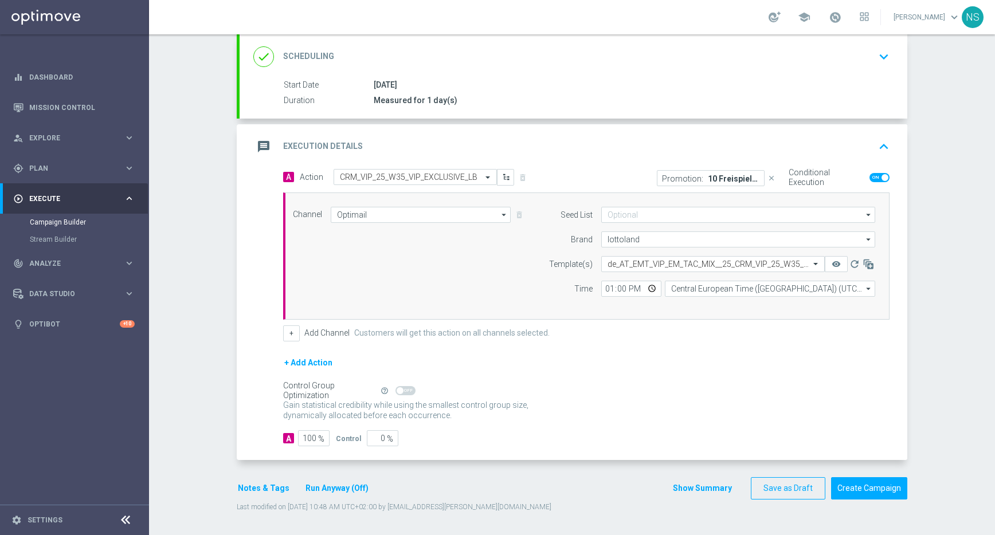
click at [264, 491] on button "Notes & Tags" at bounding box center [264, 488] width 54 height 14
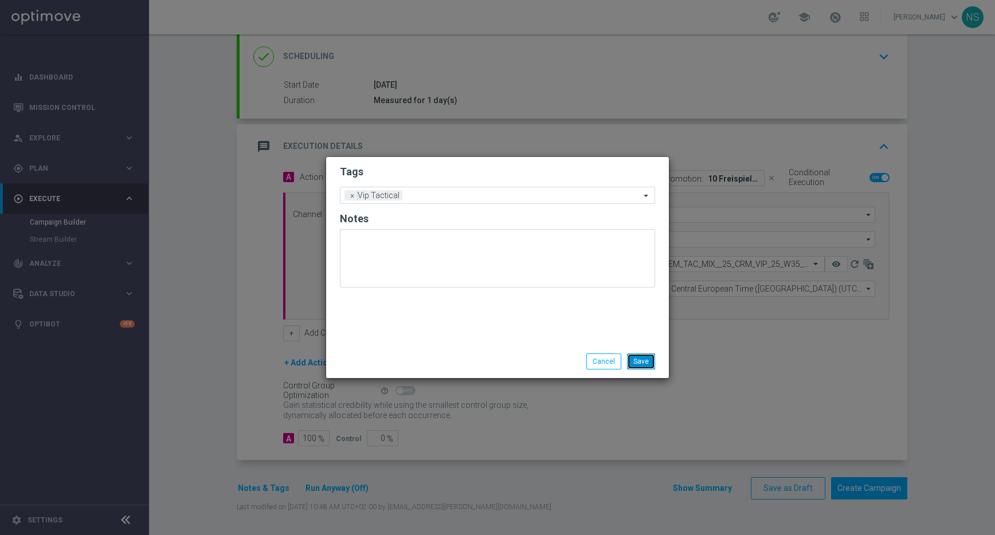
click at [643, 362] on button "Save" at bounding box center [641, 362] width 28 height 16
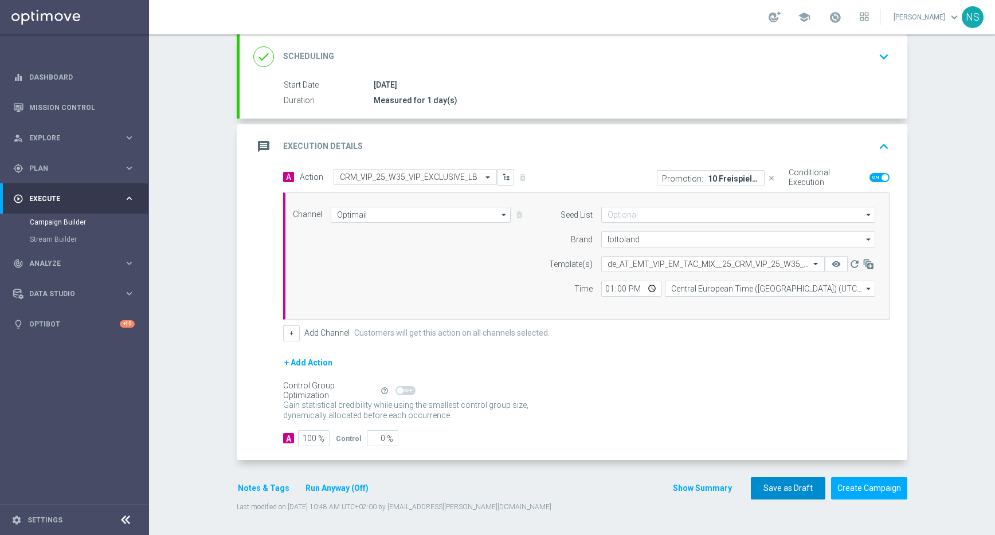
click at [777, 499] on button "Save as Draft" at bounding box center [788, 488] width 75 height 22
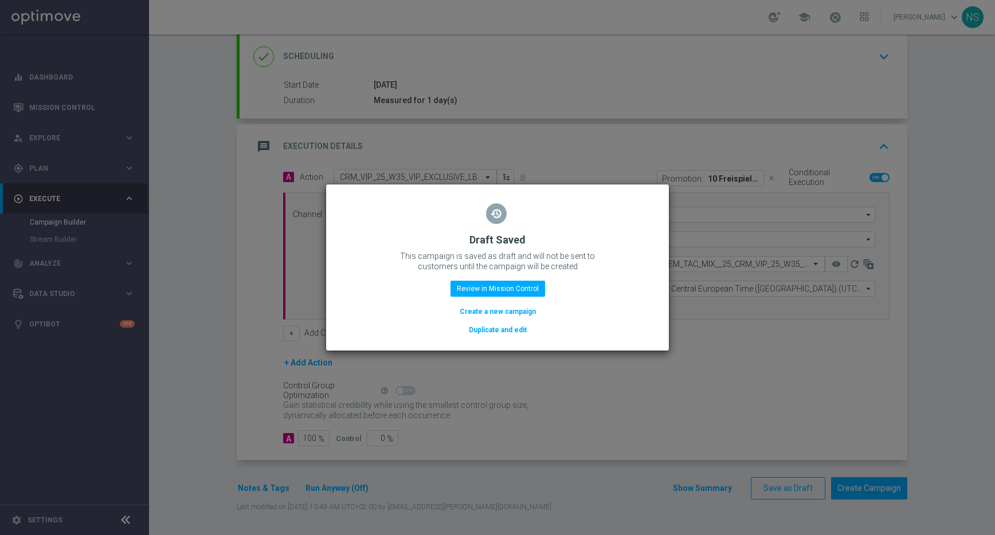
click at [500, 313] on button "Create a new campaign" at bounding box center [498, 312] width 79 height 13
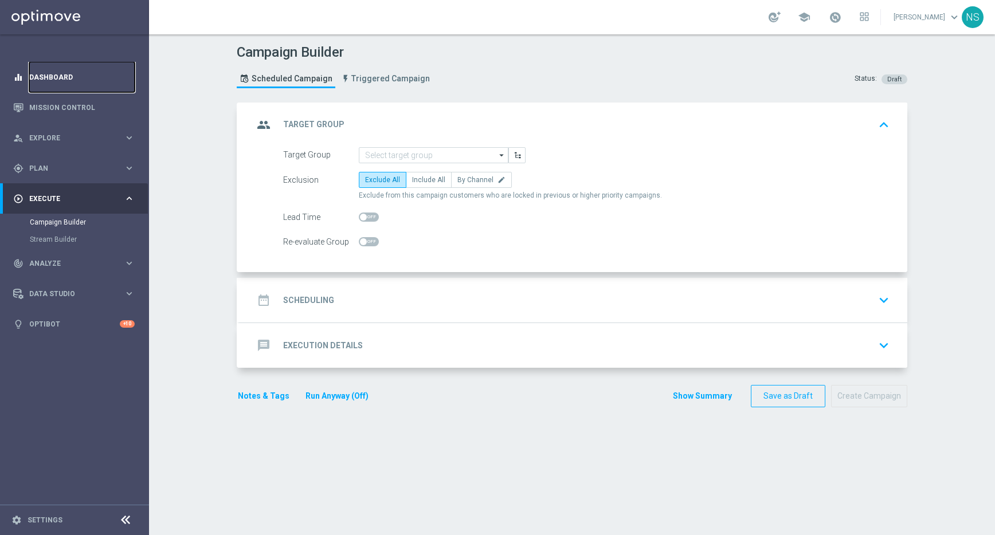
click at [61, 77] on link "Dashboard" at bounding box center [81, 77] width 105 height 30
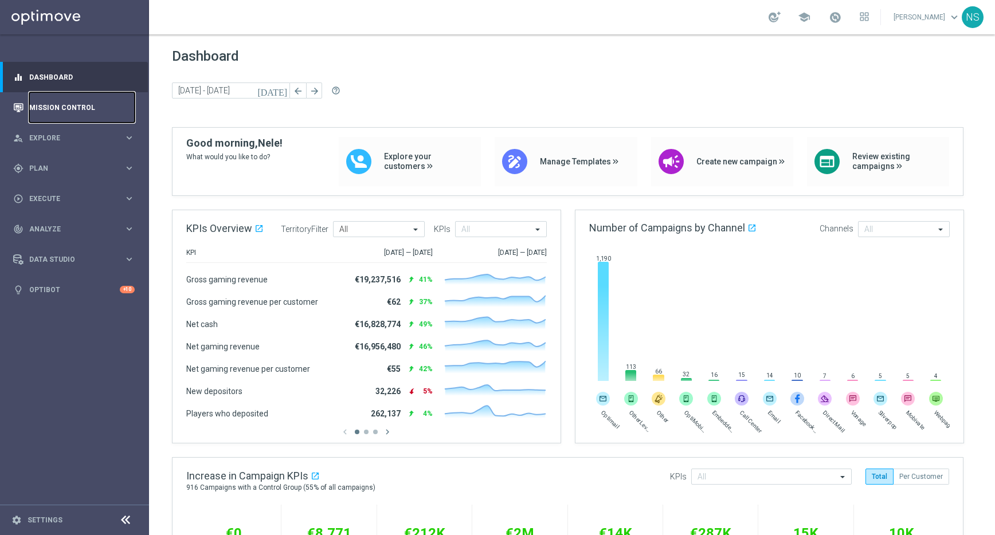
click at [93, 116] on link "Mission Control" at bounding box center [81, 107] width 105 height 30
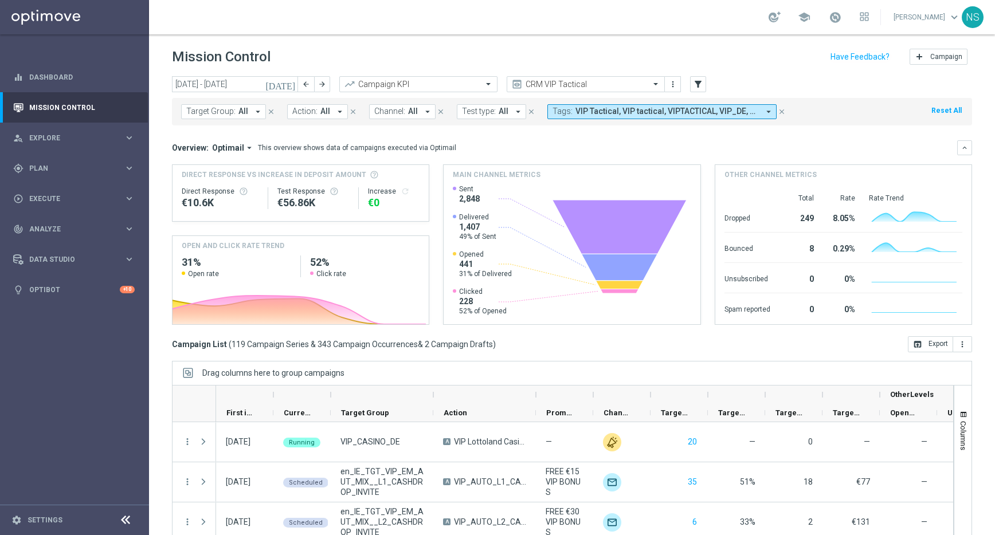
click at [288, 84] on icon "today" at bounding box center [280, 84] width 31 height 10
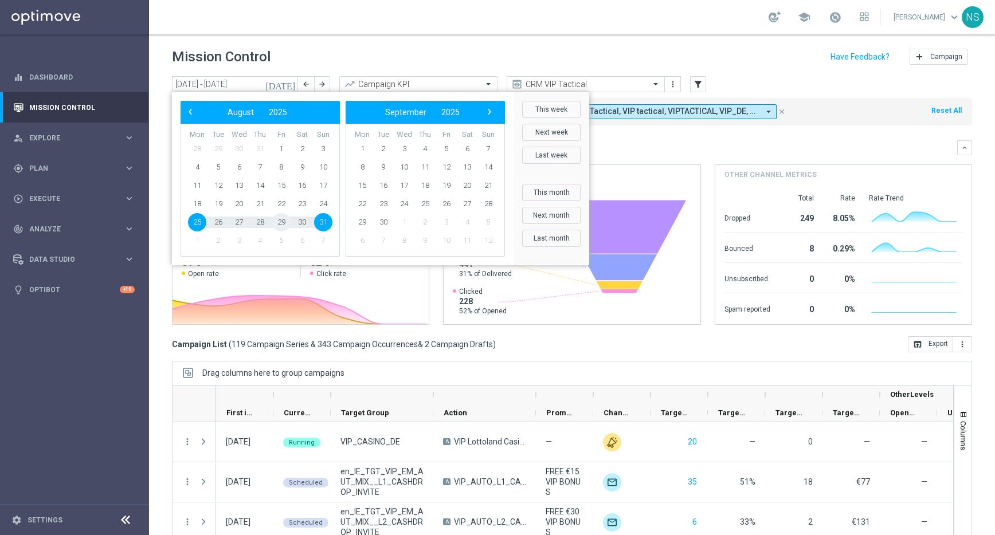
click at [285, 224] on span "29" at bounding box center [281, 222] width 18 height 18
type input "29 Aug 2025 - 29 Aug 2025"
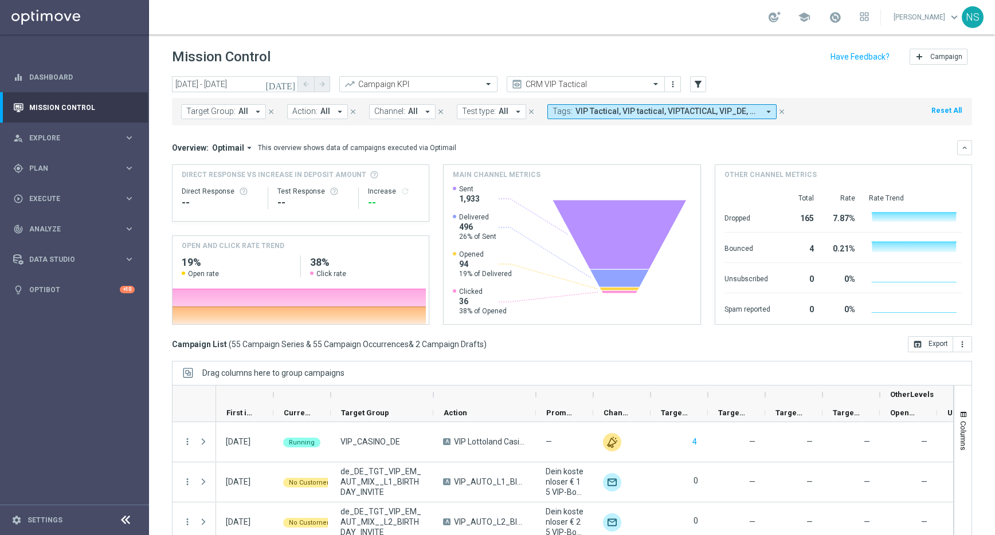
click at [320, 113] on span "All" at bounding box center [325, 112] width 10 height 10
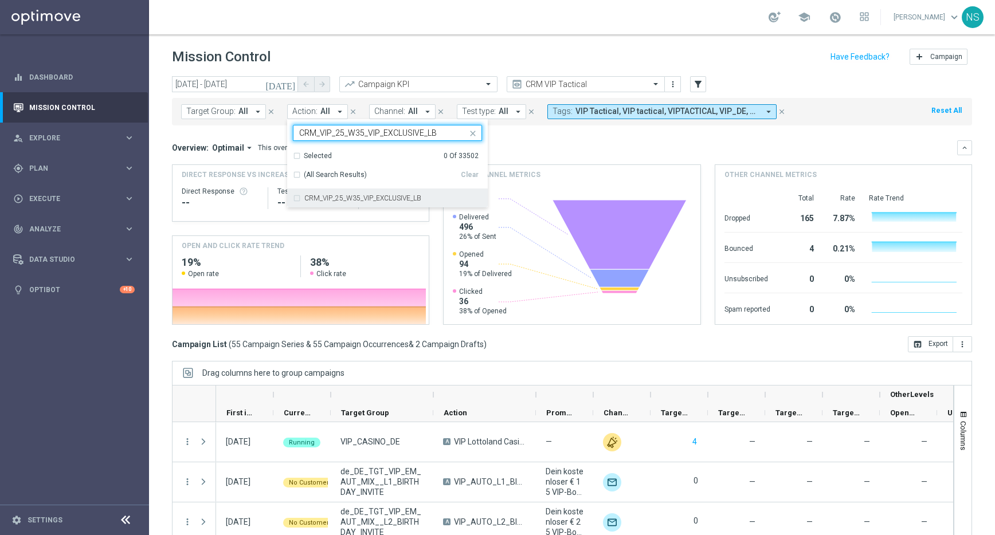
click at [320, 195] on label "CRM_VIP_25_W35_VIP_EXCLUSIVE_LB" at bounding box center [362, 198] width 117 height 7
type input "CRM_VIP_25_W35_VIP_EXCLUSIVE_LB"
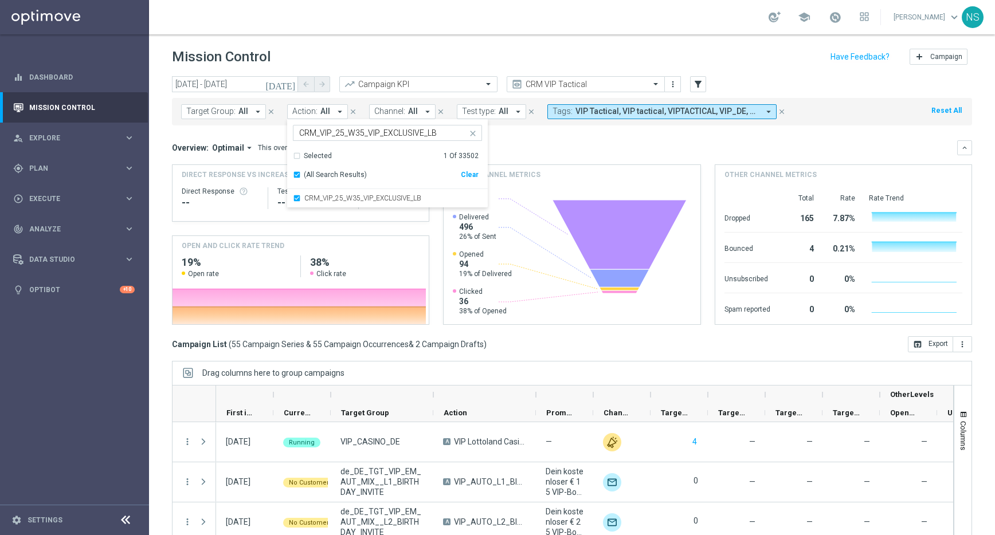
click at [532, 152] on div "Overview: Optimail arrow_drop_down This overview shows data of campaigns execut…" at bounding box center [564, 148] width 785 height 10
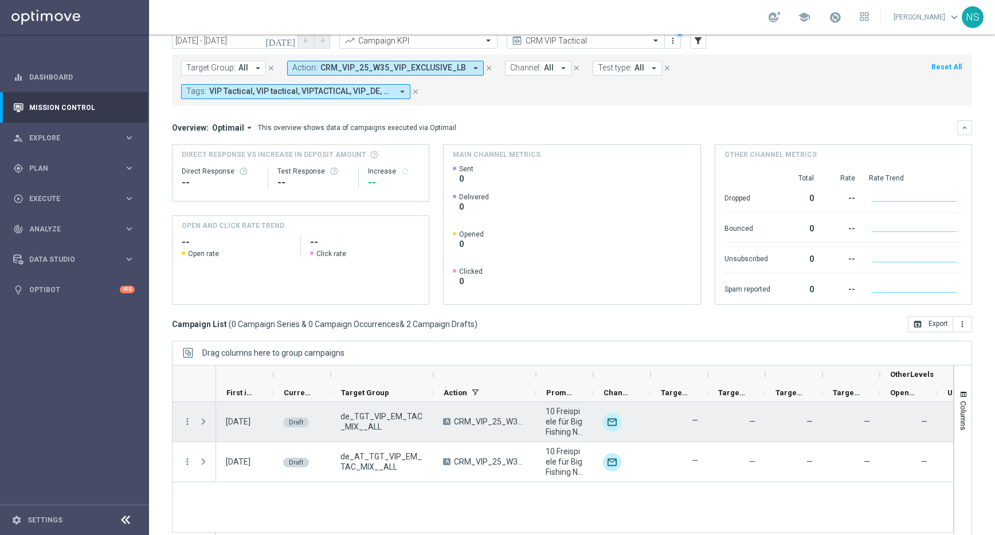
scroll to position [41, 0]
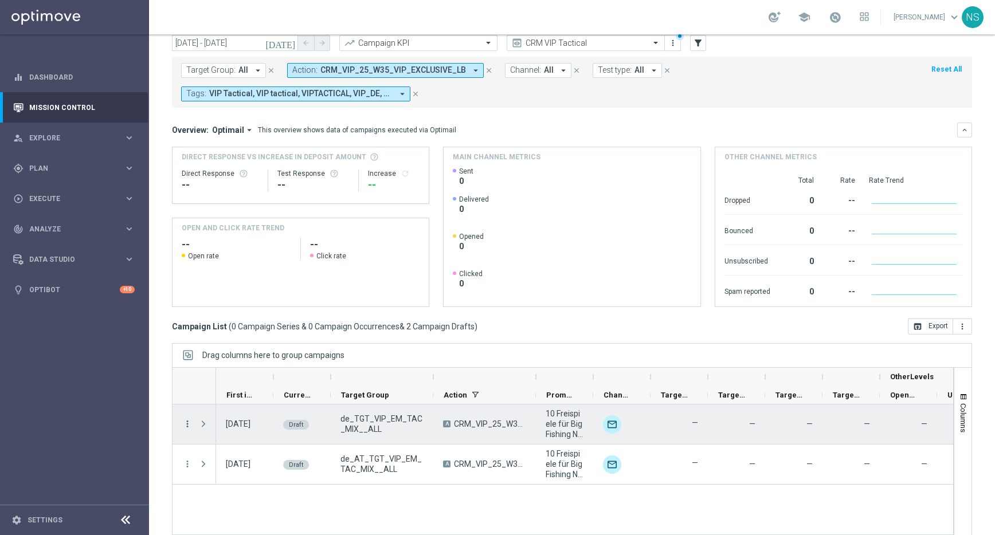
click at [185, 425] on icon "more_vert" at bounding box center [187, 424] width 10 height 10
click at [208, 467] on div "edit" at bounding box center [201, 469] width 17 height 8
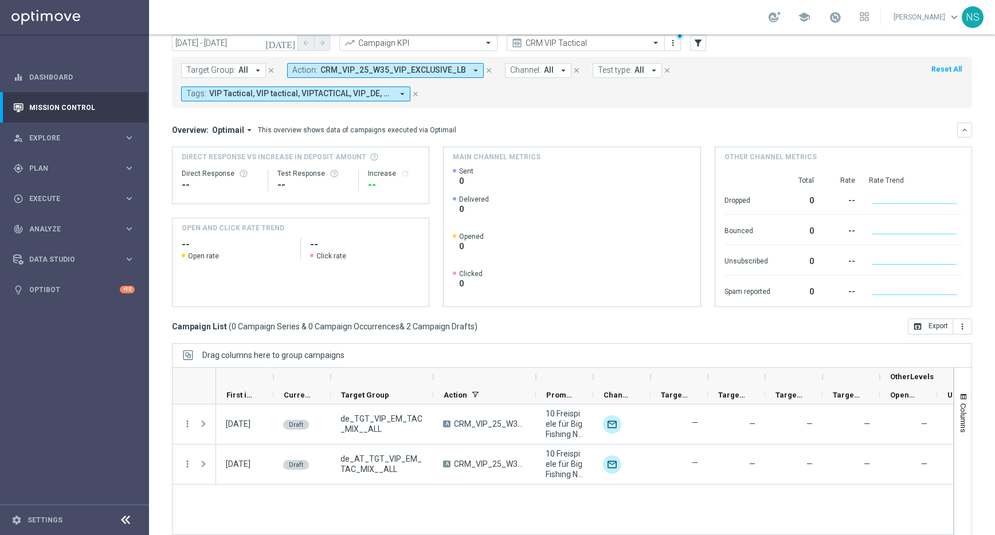
click at [428, 73] on span "CRM_VIP_25_W35_VIP_EXCLUSIVE_LB" at bounding box center [393, 70] width 146 height 10
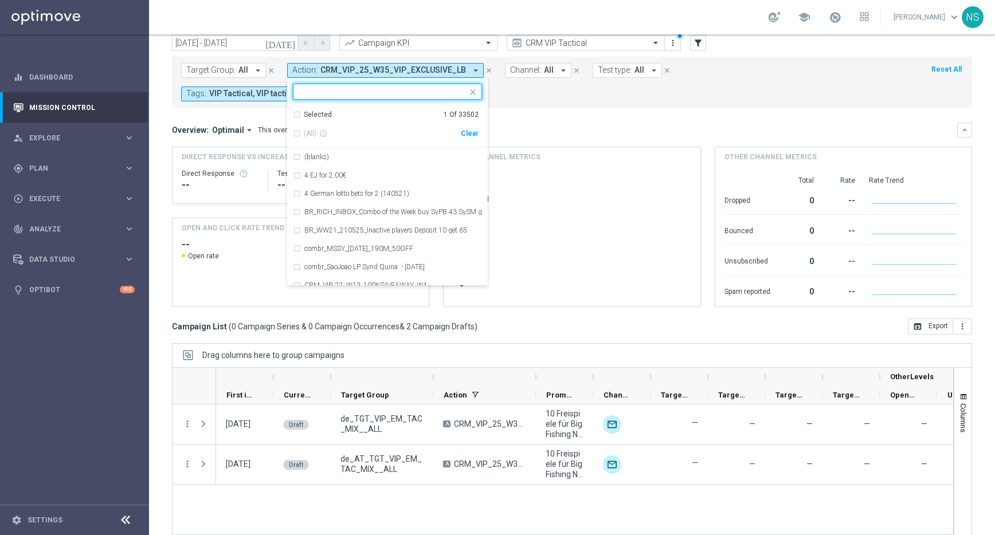
click at [0, 0] on div "Clear" at bounding box center [0, 0] width 0 height 0
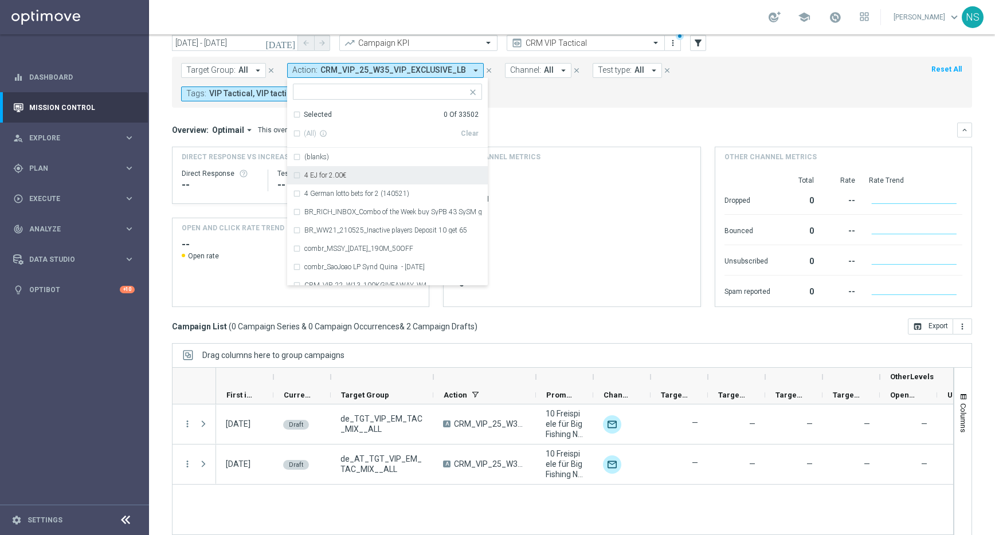
click at [569, 131] on div "Overview: Optimail arrow_drop_down This overview shows data of campaigns execut…" at bounding box center [564, 130] width 785 height 10
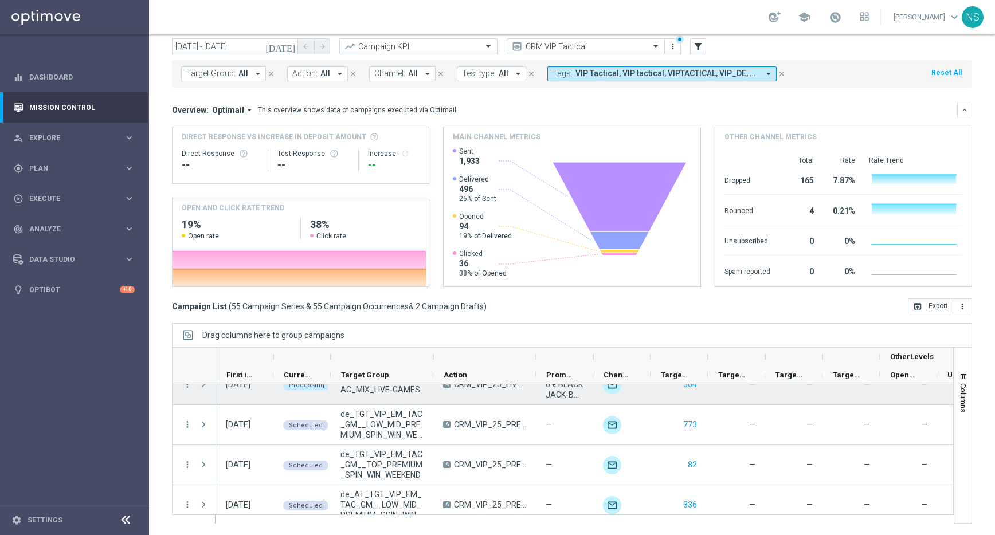
scroll to position [1535, 0]
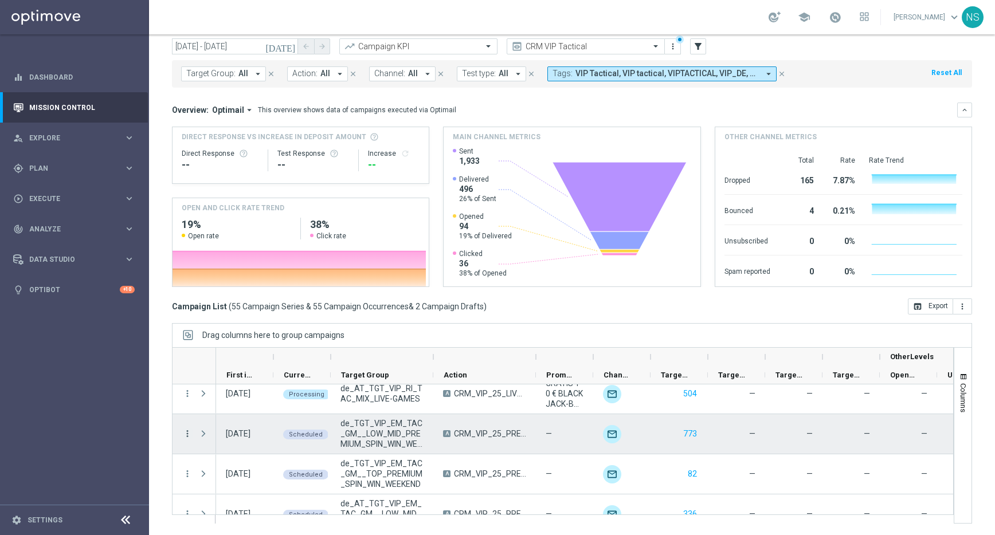
click at [192, 436] on icon "more_vert" at bounding box center [187, 434] width 10 height 10
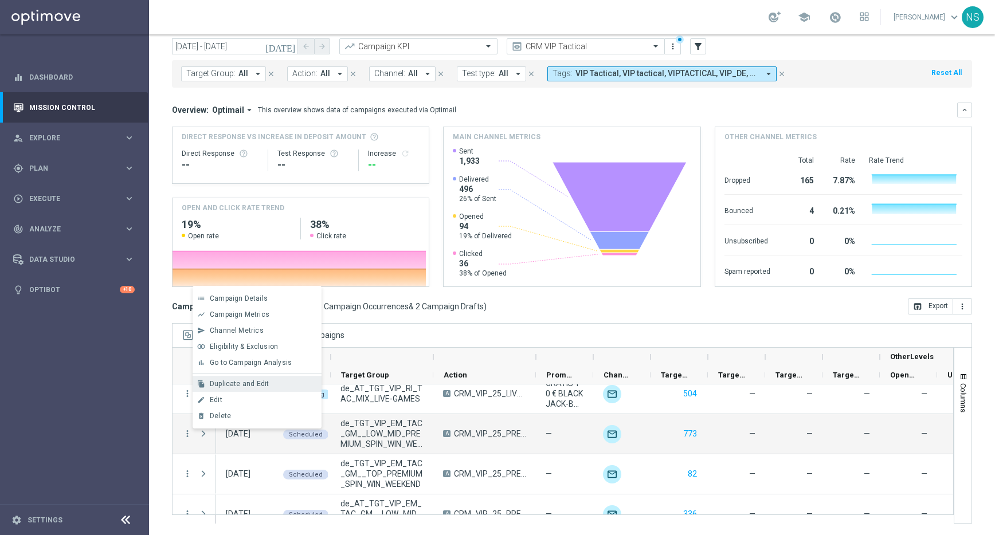
click at [233, 384] on span "Duplicate and Edit" at bounding box center [239, 384] width 59 height 8
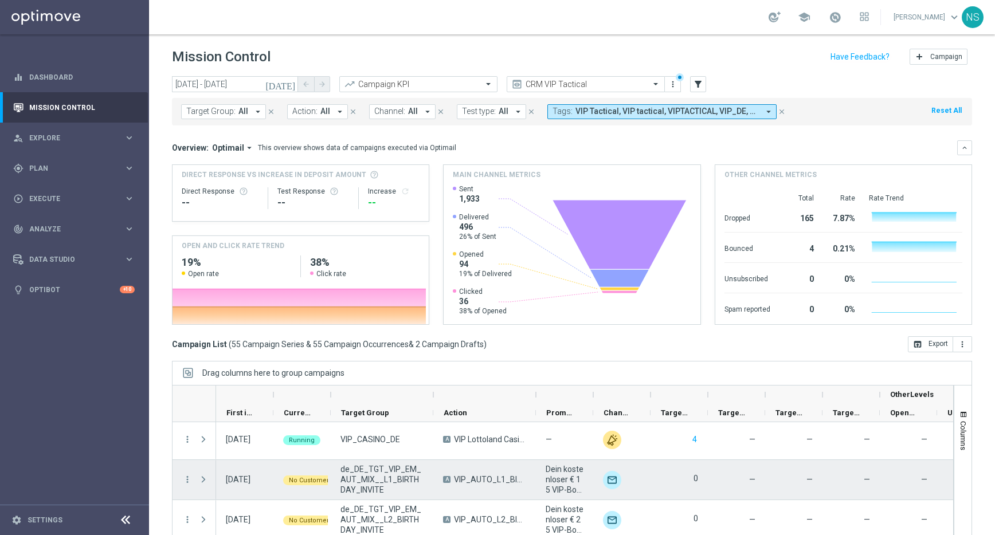
scroll to position [1, 0]
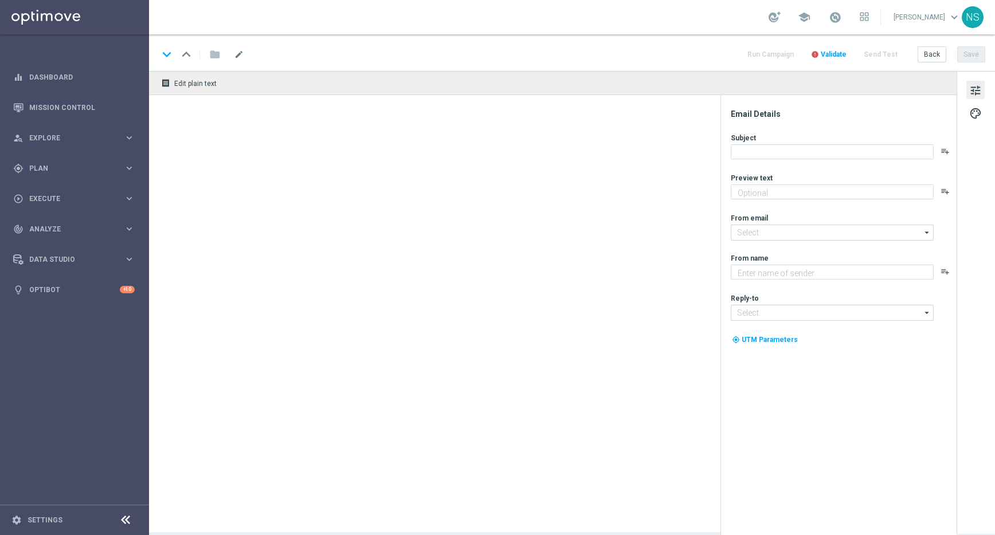
type textarea "Kostenlos anmelden, mitspielen & gewinnen."
type textarea "Millionaires' Club"
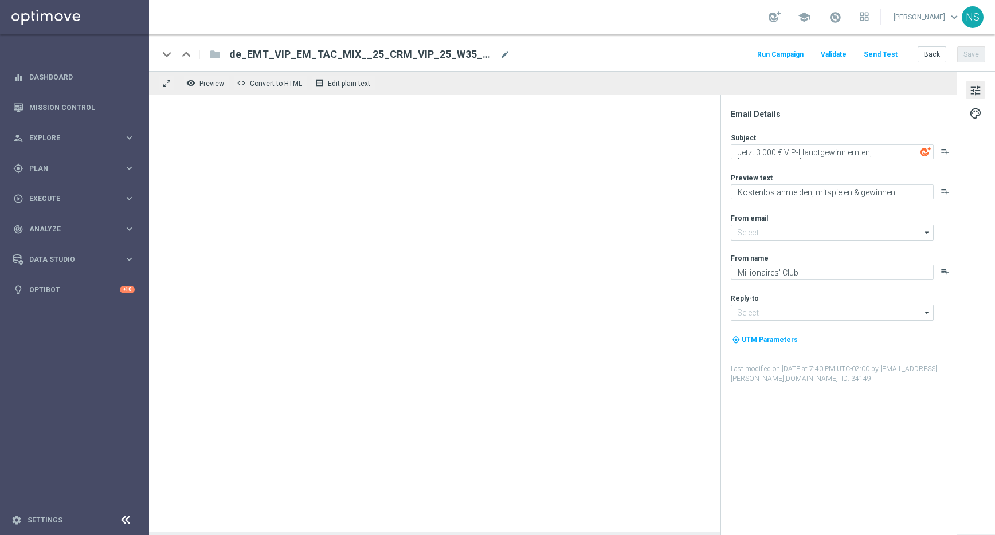
type input "mail@crm.lottoland.com"
type input "vip@lottoland.com"
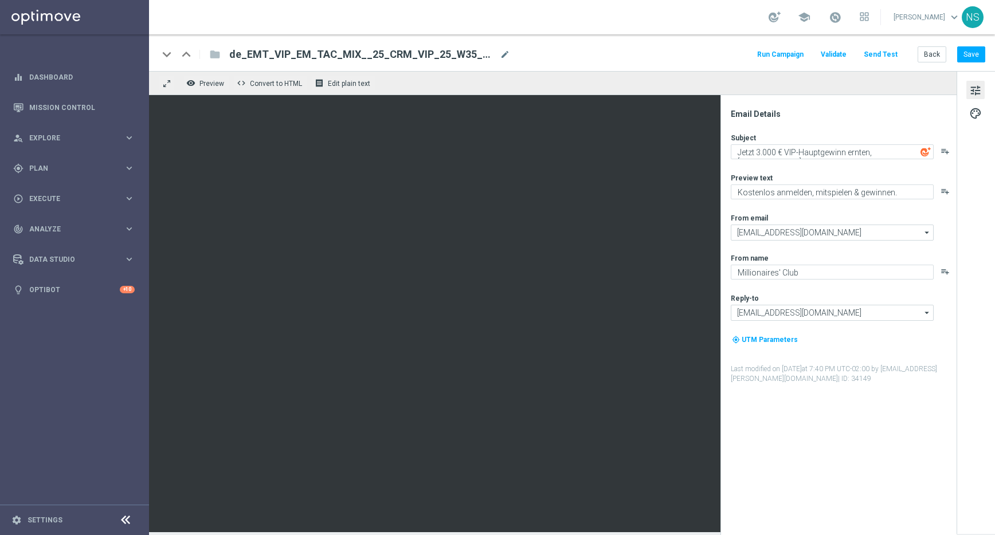
click at [984, 85] on button "tune" at bounding box center [975, 90] width 18 height 18
click at [762, 134] on div "Subject" at bounding box center [843, 137] width 225 height 9
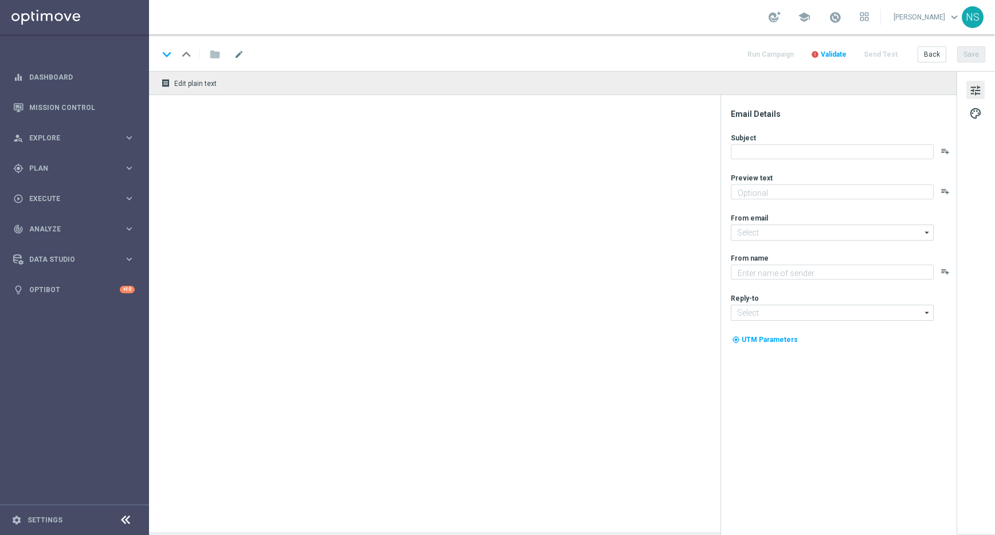
type textarea "Kostenlos anmelden, mitspielen & gewinnen."
type textarea "Millionaires' Club"
type input "mail@crm.lottoland.com"
type input "vip@lottoland.com"
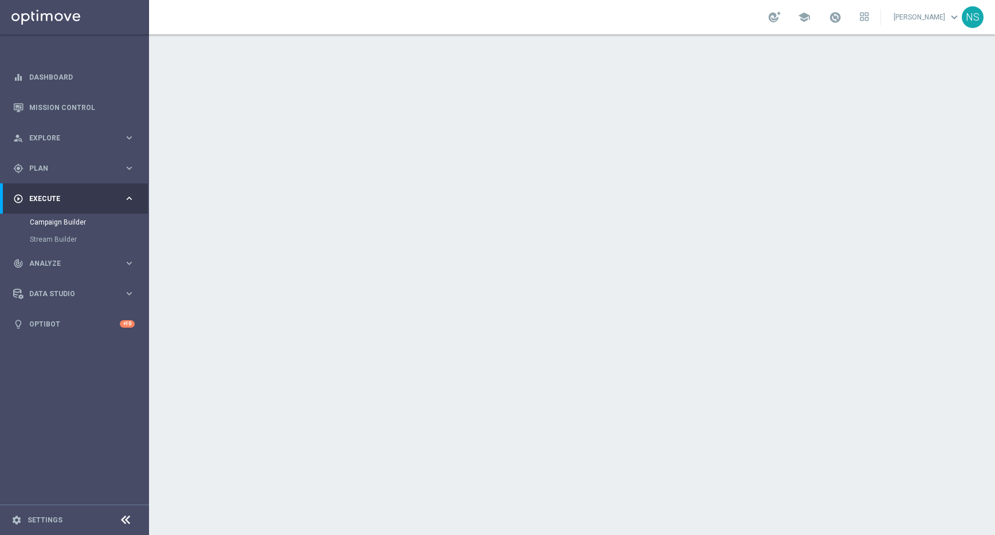
scroll to position [52, 0]
click at [363, 245] on div "done Execution Details keyboard_arrow_down" at bounding box center [573, 243] width 640 height 22
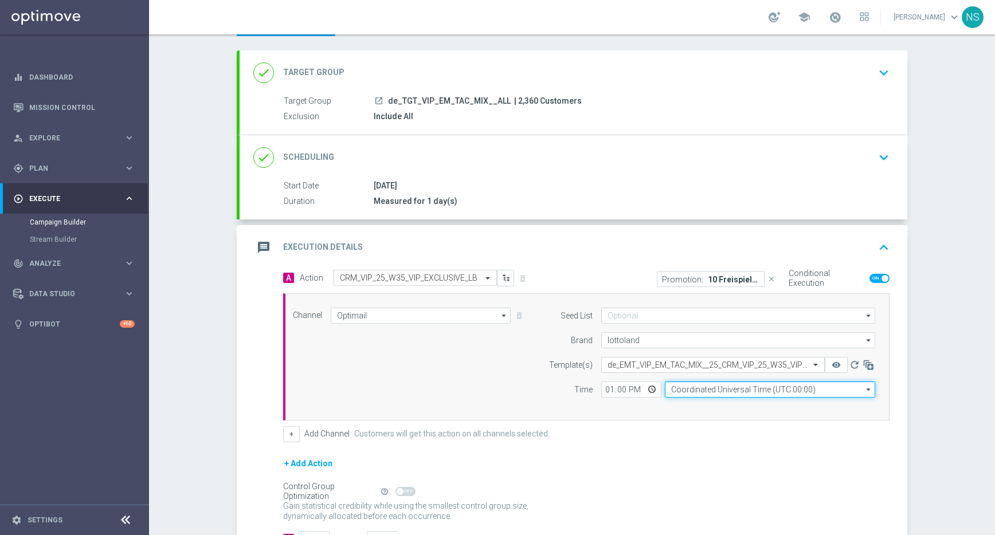
click at [706, 395] on input "Coordinated Universal Time (UTC 00:00)" at bounding box center [770, 390] width 210 height 16
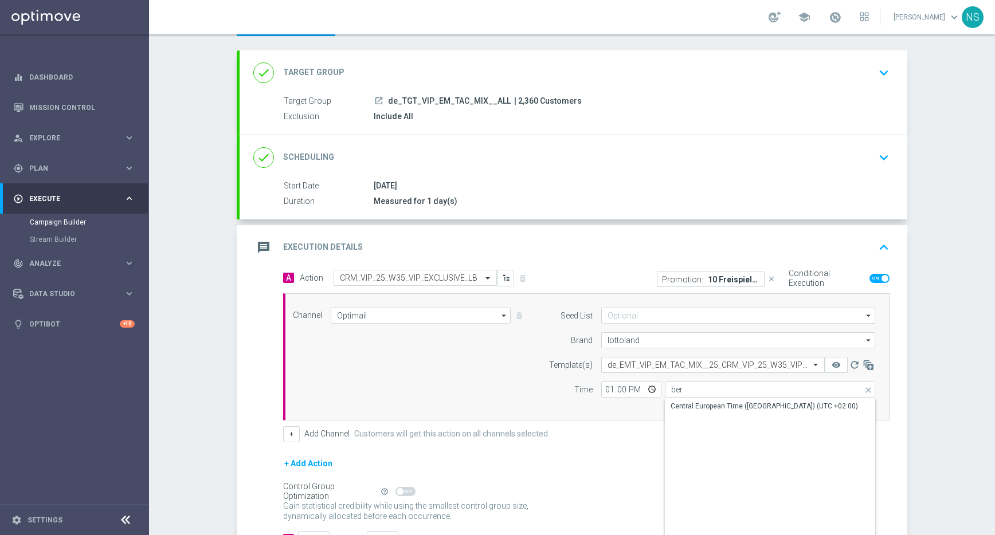
click at [717, 411] on div "Central European Time ([GEOGRAPHIC_DATA]) (UTC +02:00)" at bounding box center [770, 406] width 210 height 16
type input "Central European Time (Berlin) (UTC +02:00)"
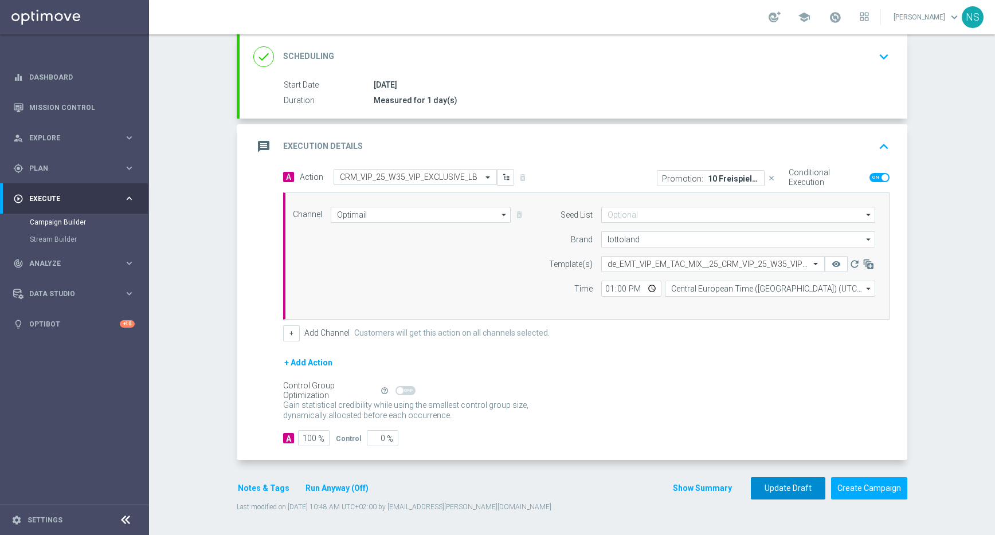
click at [778, 491] on button "Update Draft" at bounding box center [788, 488] width 75 height 22
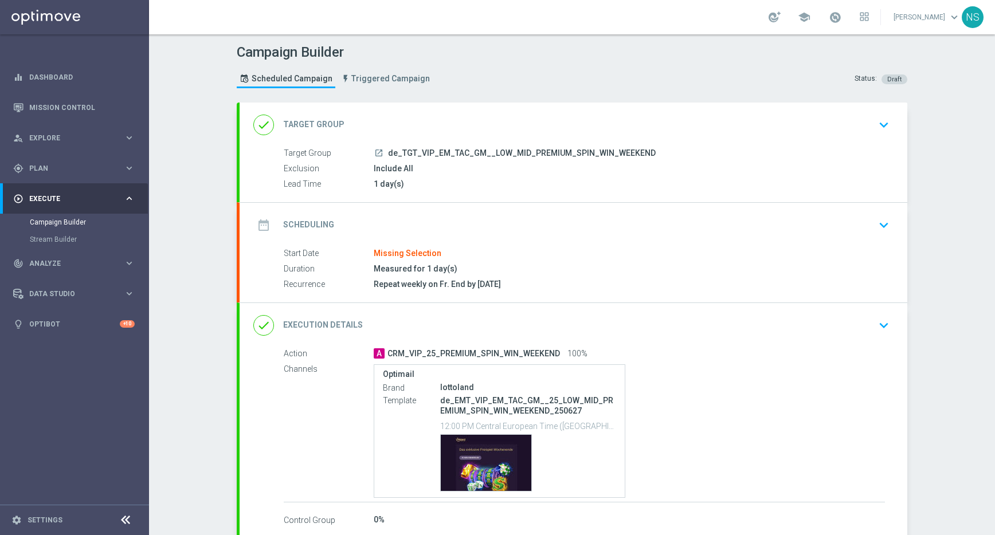
click at [389, 316] on div "done Execution Details keyboard_arrow_down" at bounding box center [573, 326] width 640 height 22
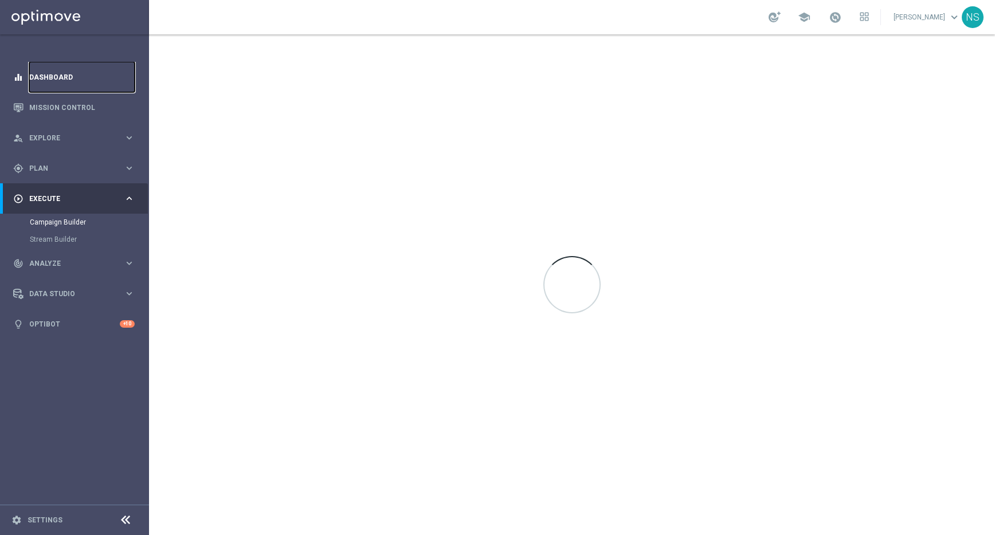
click at [67, 76] on link "Dashboard" at bounding box center [81, 77] width 105 height 30
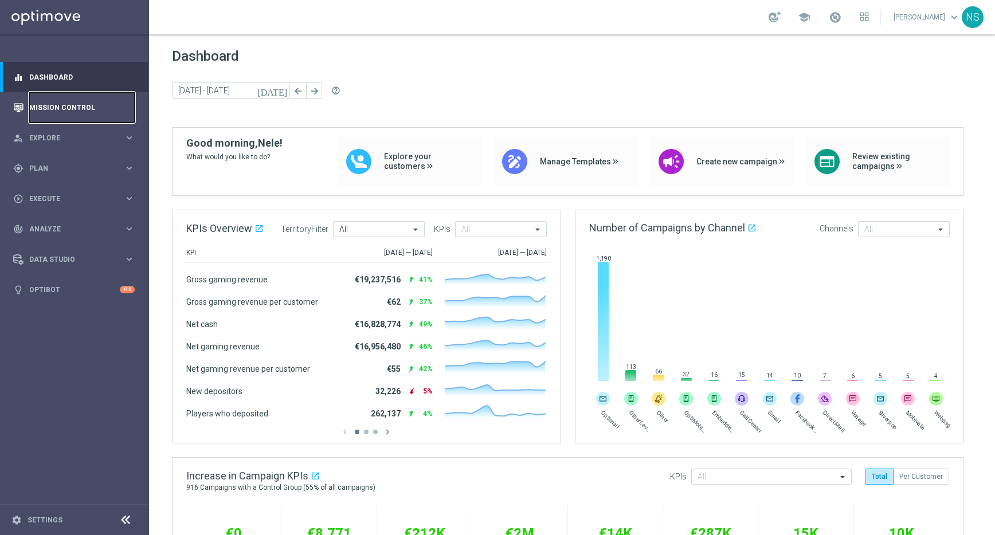
click at [62, 109] on link "Mission Control" at bounding box center [81, 107] width 105 height 30
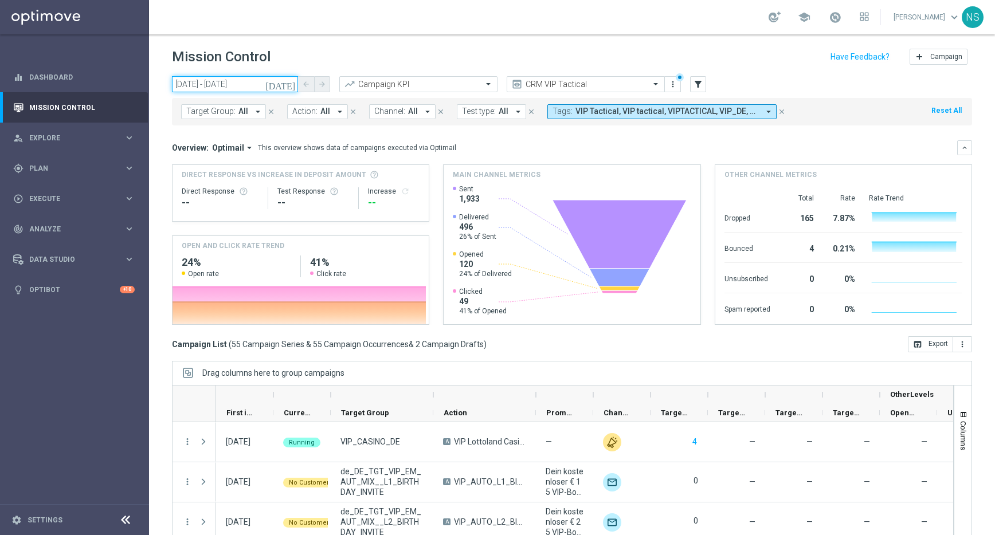
click at [275, 82] on input "29 Aug 2025 - 29 Aug 2025" at bounding box center [235, 84] width 126 height 16
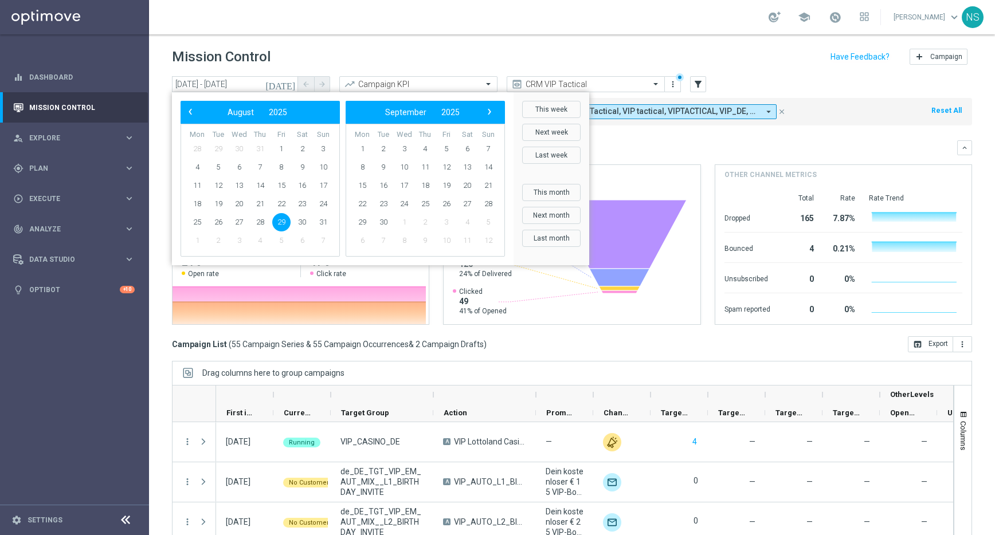
click at [279, 226] on span "29" at bounding box center [281, 222] width 18 height 18
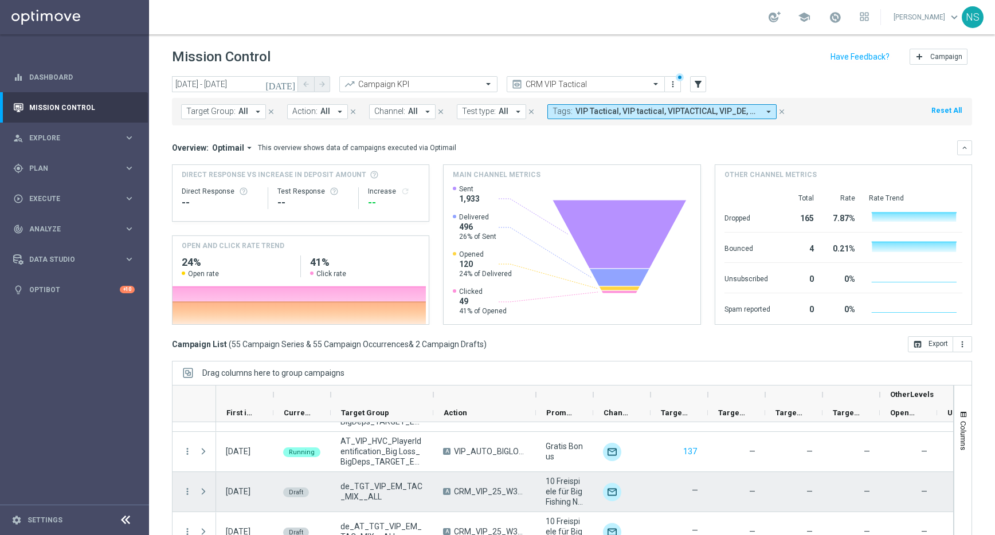
scroll to position [38, 0]
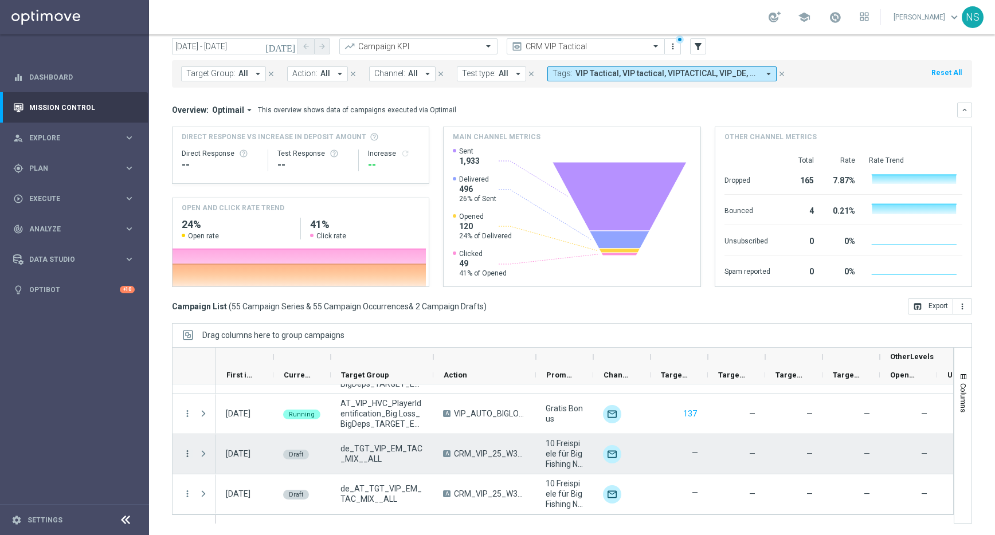
click at [190, 455] on icon "more_vert" at bounding box center [187, 454] width 10 height 10
click at [241, 499] on div "Edit" at bounding box center [263, 499] width 107 height 8
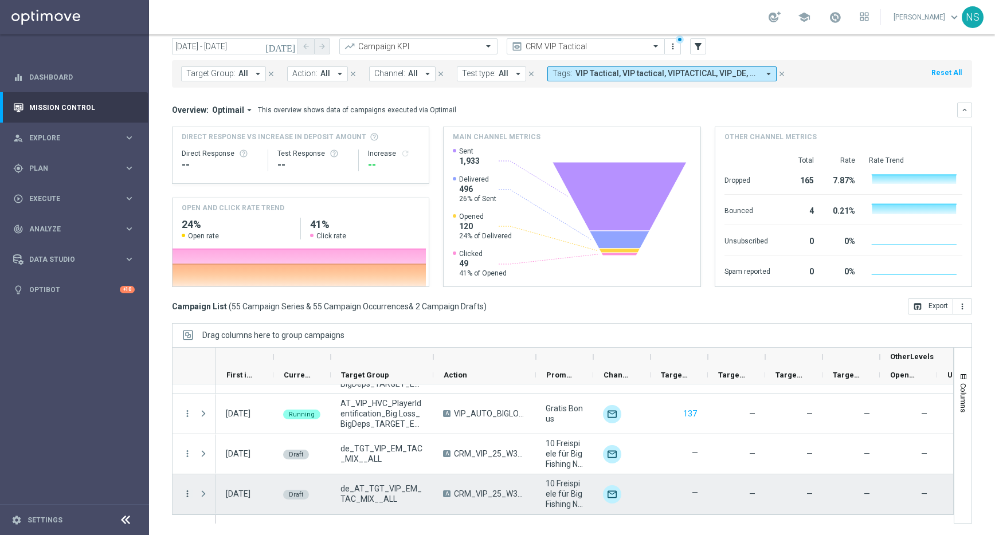
click at [185, 495] on icon "more_vert" at bounding box center [187, 494] width 10 height 10
click at [233, 457] on div "Edit" at bounding box center [263, 460] width 107 height 8
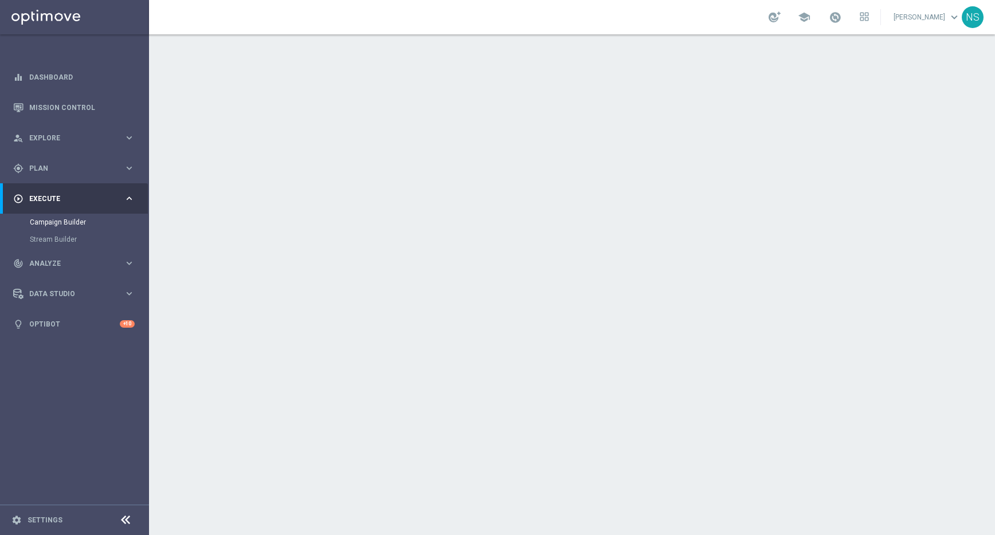
click at [548, 273] on div "done Execution Details keyboard_arrow_down" at bounding box center [574, 294] width 668 height 45
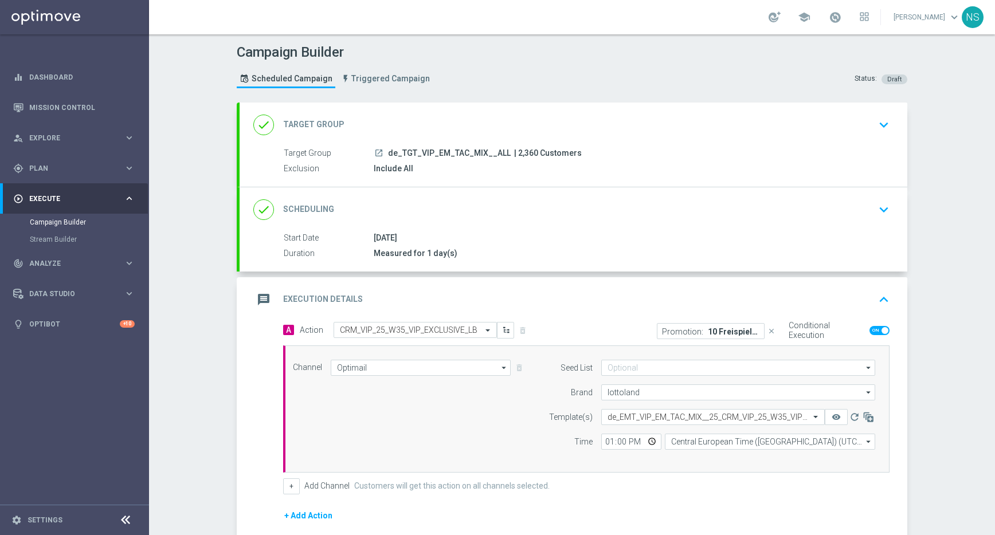
click at [727, 336] on div "Promotion: 10 Freispiele für Big Fishing Net Fortune" at bounding box center [711, 331] width 108 height 16
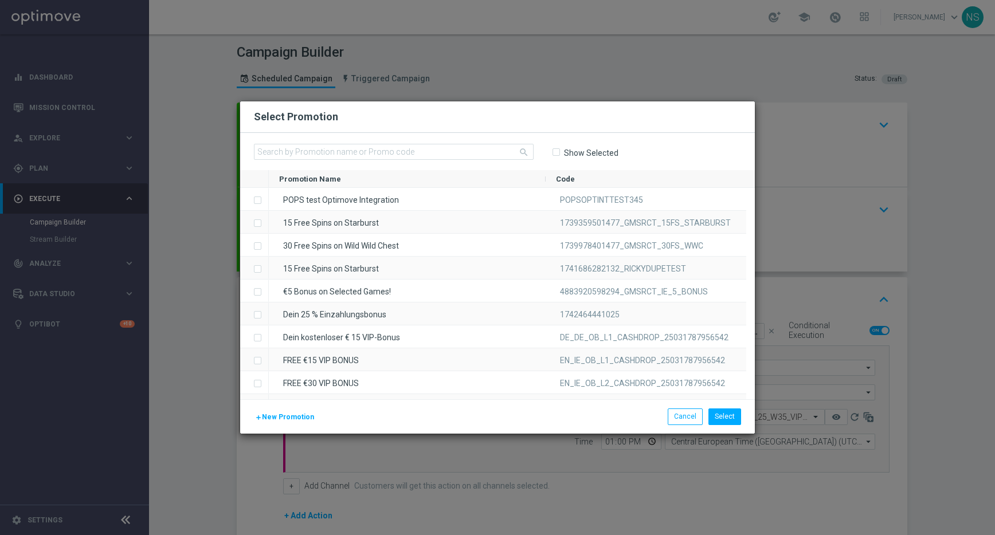
click at [563, 154] on label "Show Selected" at bounding box center [590, 153] width 55 height 10
click at [559, 154] on input "Show Selected" at bounding box center [555, 152] width 7 height 7
checkbox input "true"
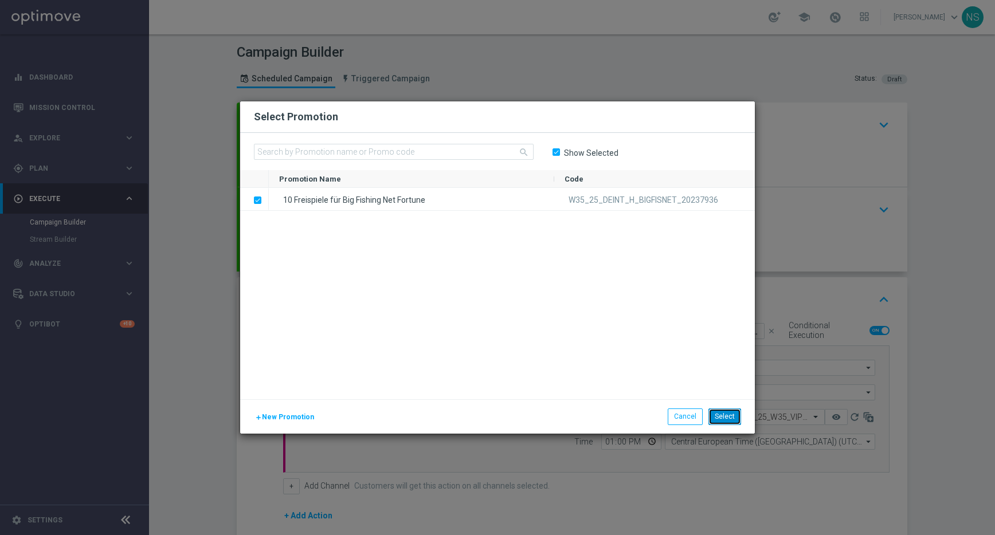
click at [735, 418] on button "Select" at bounding box center [724, 417] width 33 height 16
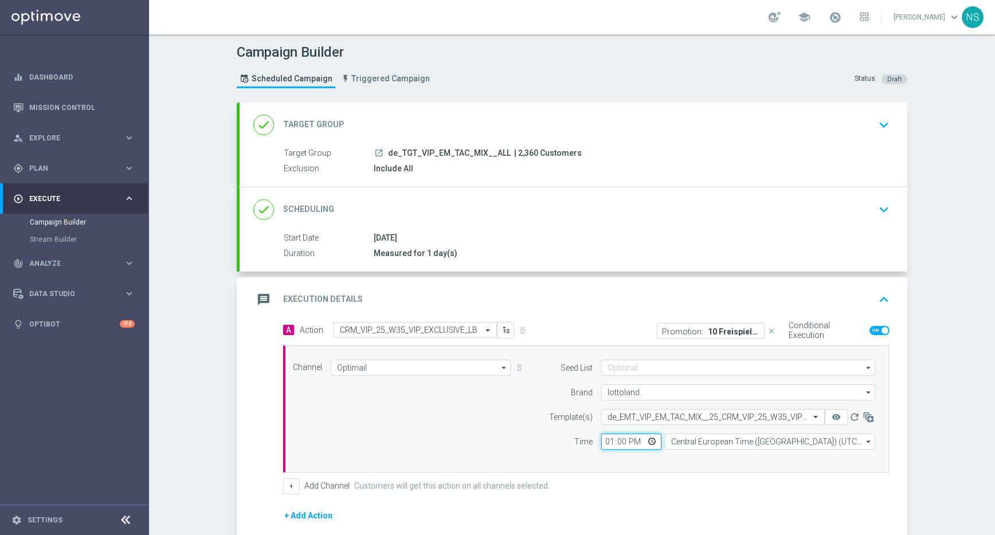
click at [608, 444] on input "13:00" at bounding box center [631, 442] width 60 height 16
type input "14:00"
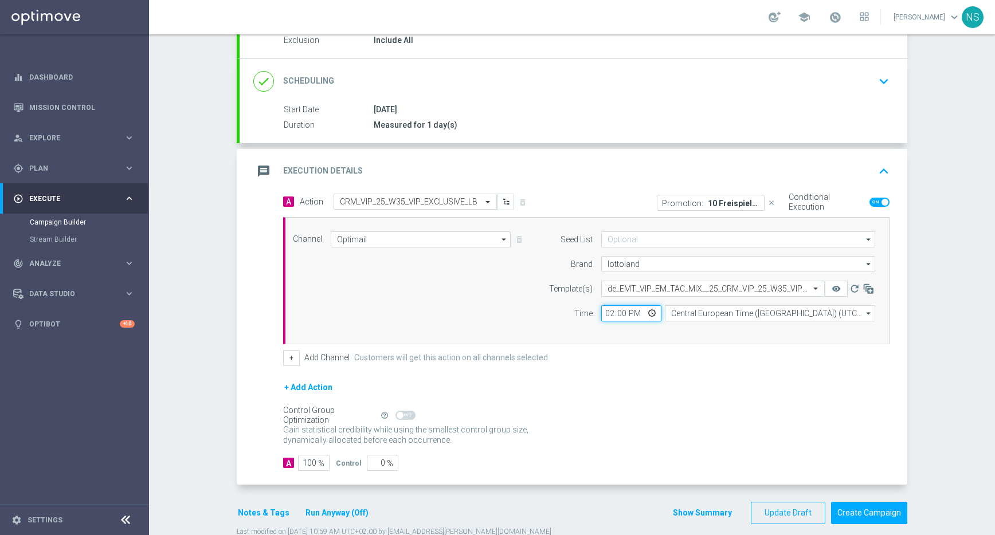
scroll to position [153, 0]
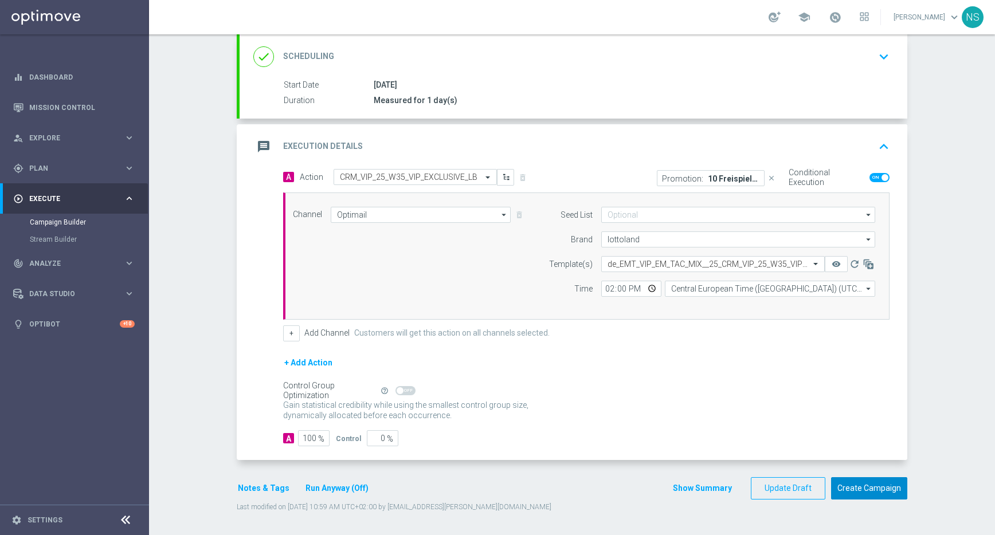
click at [853, 491] on button "Create Campaign" at bounding box center [869, 488] width 76 height 22
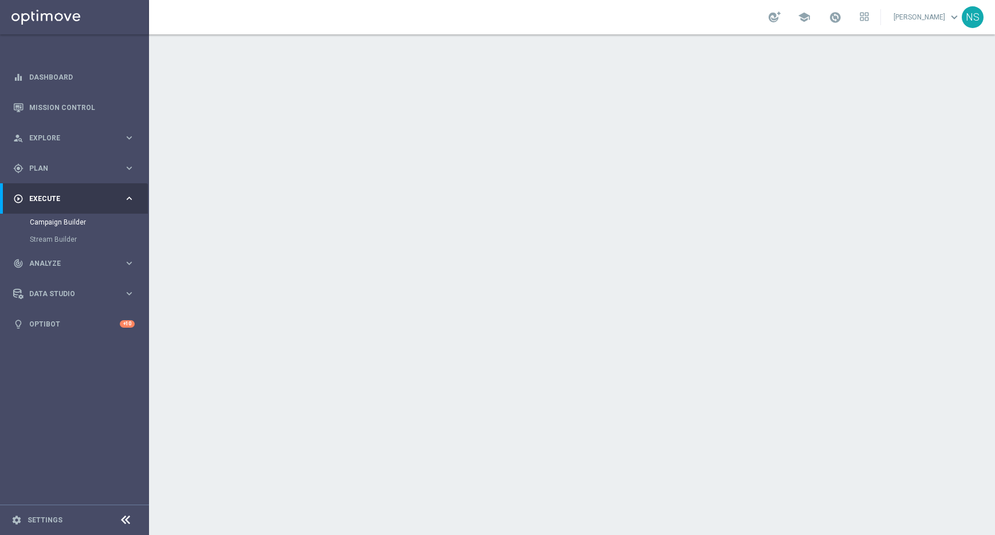
click at [668, 299] on div "done Execution Details keyboard_arrow_down" at bounding box center [573, 295] width 640 height 22
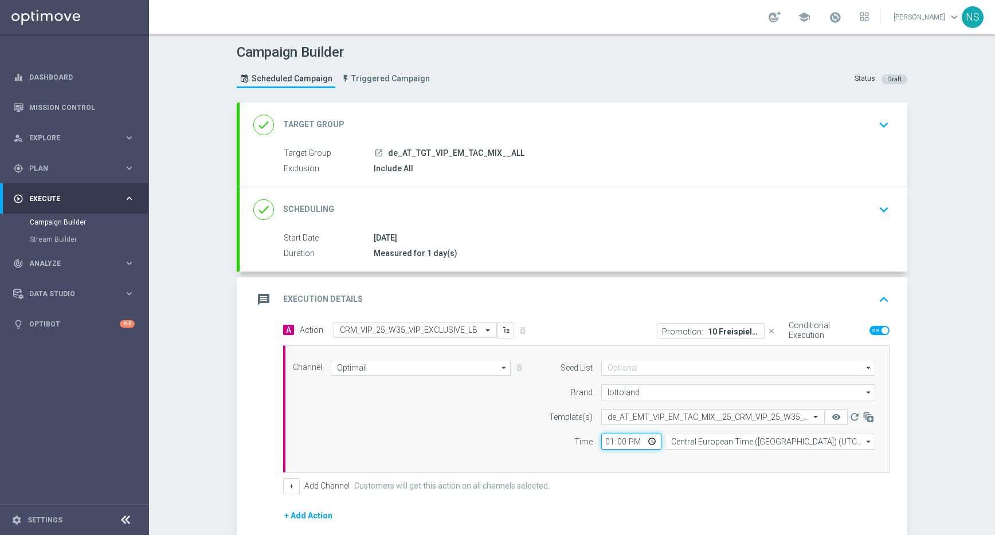
click at [605, 441] on input "13:00" at bounding box center [631, 442] width 60 height 16
type input "14:00"
click at [737, 332] on p "10 Freispiele für Big Fishing Net Fortune" at bounding box center [734, 331] width 52 height 9
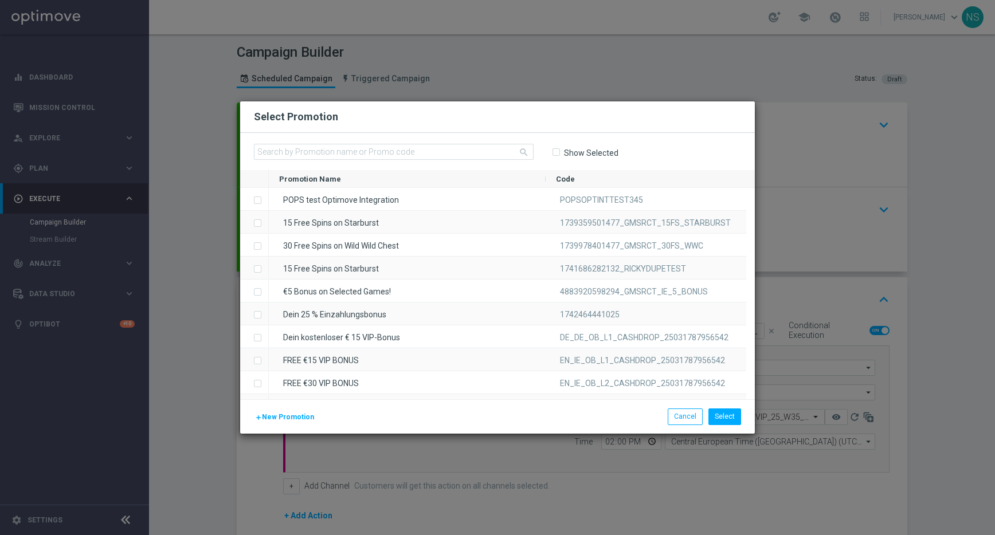
click at [562, 152] on span "Show Selected" at bounding box center [585, 153] width 66 height 10
click at [554, 152] on input "Show Selected" at bounding box center [555, 152] width 7 height 7
checkbox input "true"
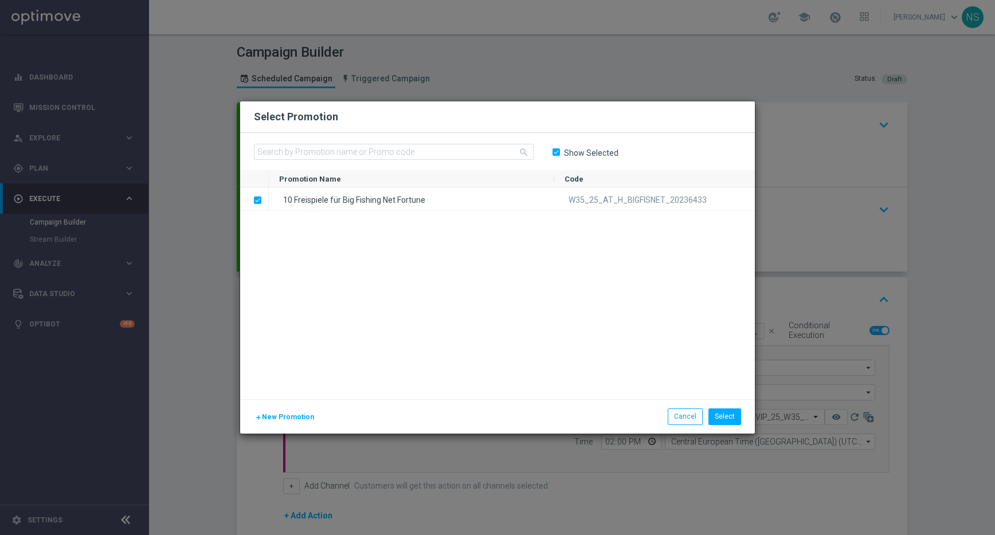
click at [719, 426] on div "add New Promotion Select Cancel" at bounding box center [497, 417] width 515 height 34
click at [718, 419] on button "Select" at bounding box center [724, 417] width 33 height 16
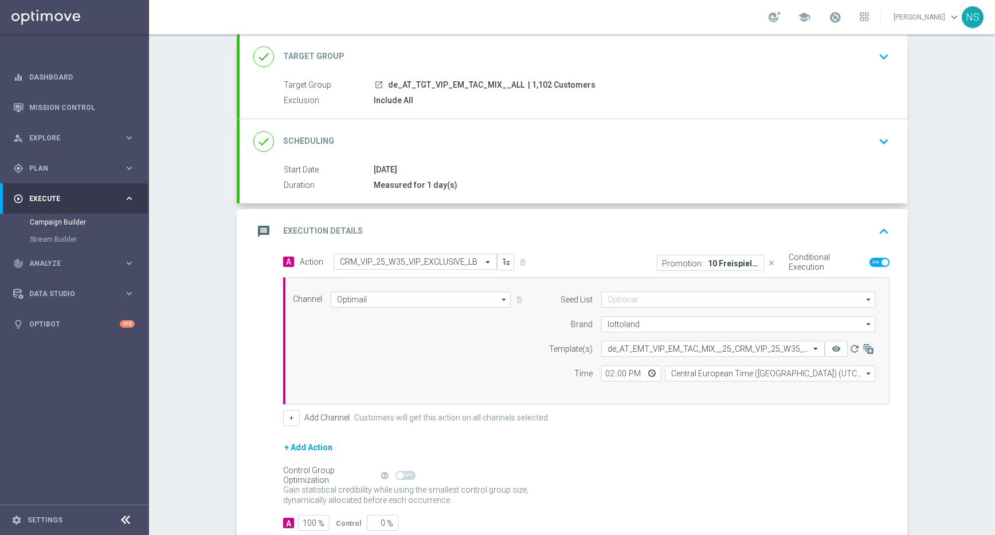
scroll to position [153, 0]
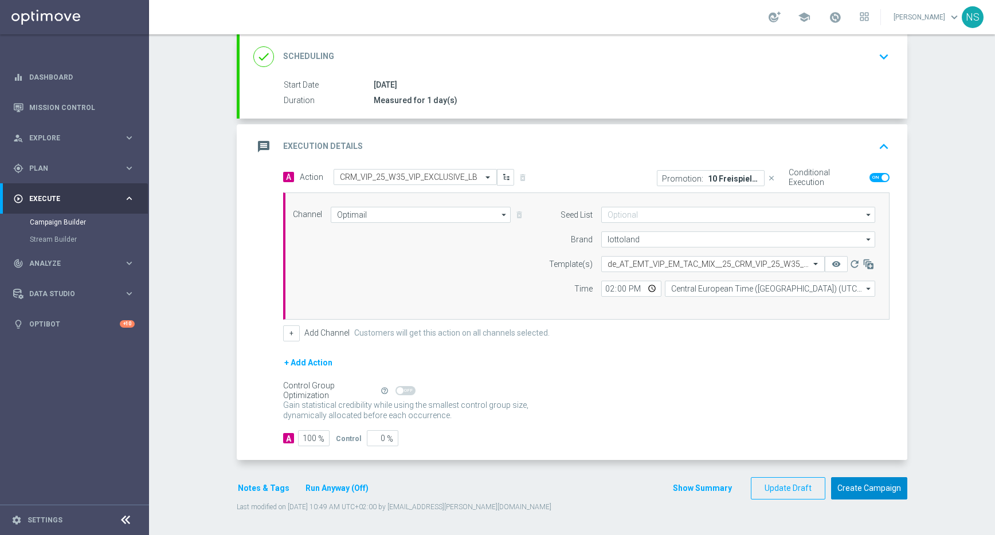
click at [867, 494] on button "Create Campaign" at bounding box center [869, 488] width 76 height 22
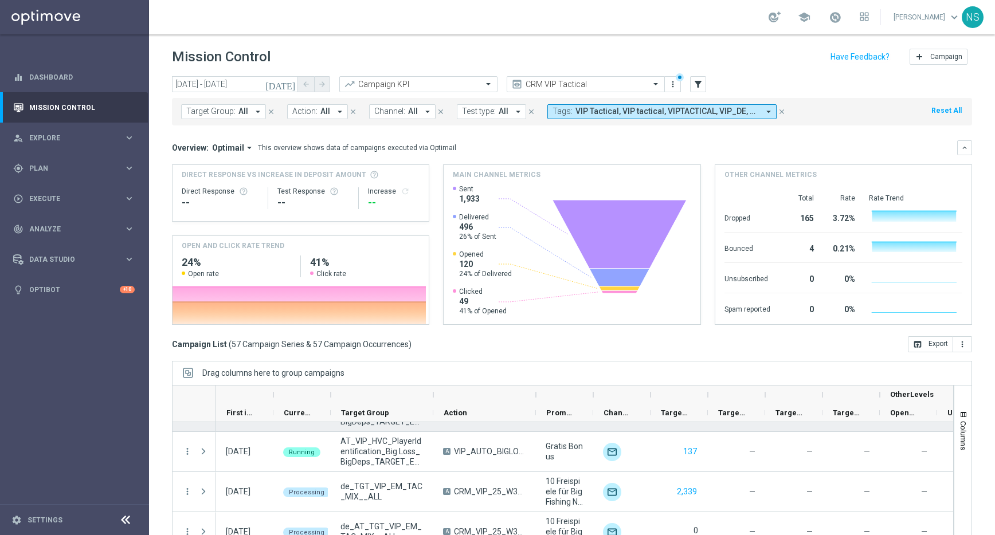
scroll to position [38, 0]
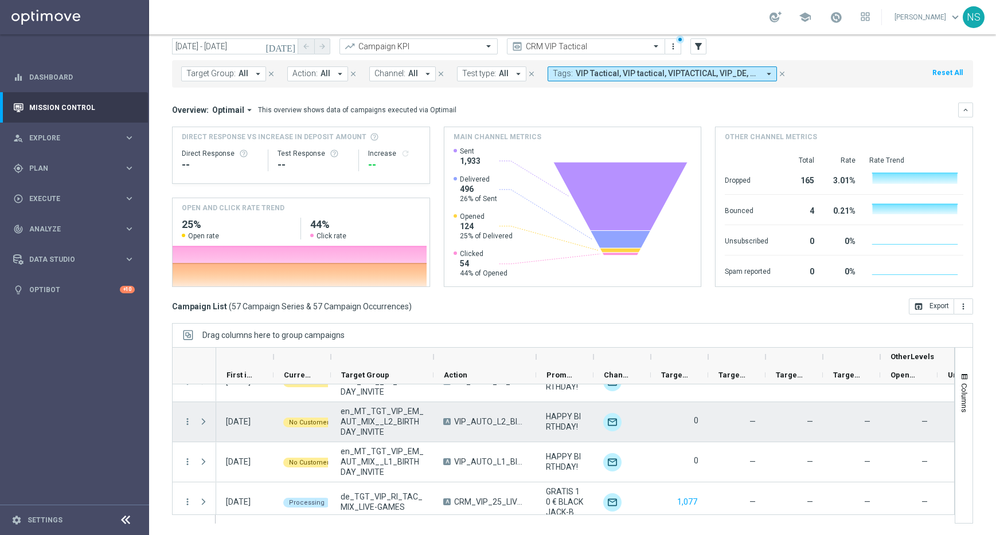
scroll to position [1416, 0]
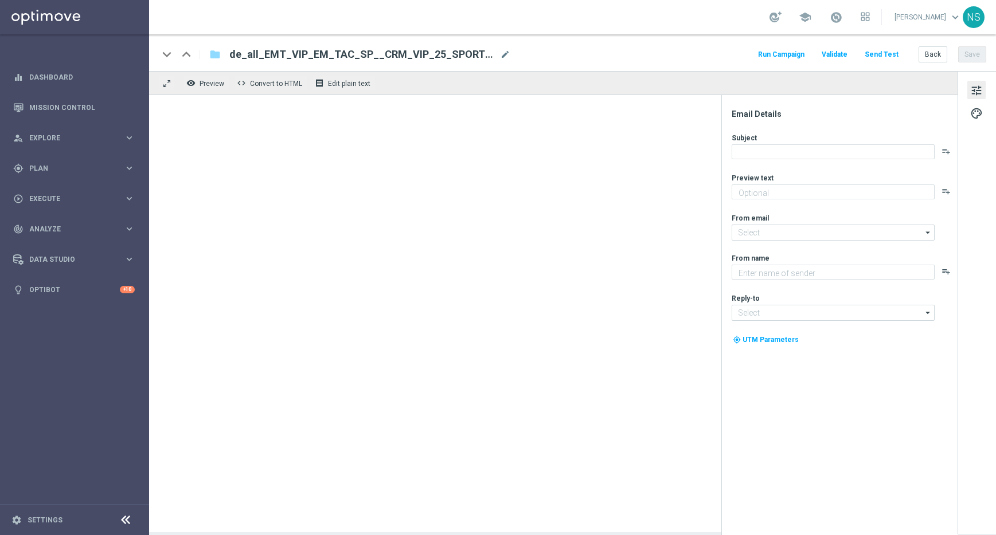
type textarea "Wette die Bundesliga, Premier League und mehr mit 20 % Gewinnsteigerung"
type textarea "Millionaires' Club"
type input "[EMAIL_ADDRESS][DOMAIN_NAME]"
